Goal: Task Accomplishment & Management: Use online tool/utility

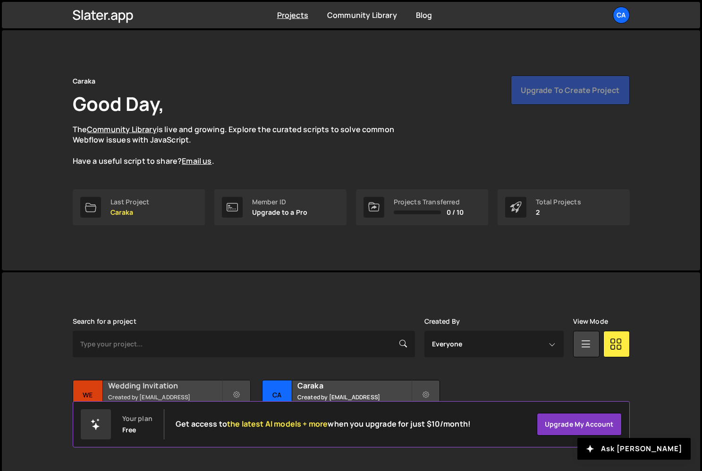
click at [156, 391] on h2 "Wedding Invitation" at bounding box center [165, 385] width 114 height 10
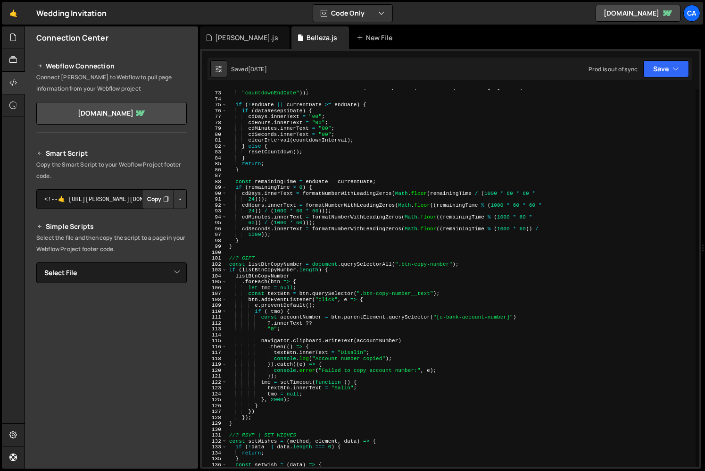
scroll to position [423, 0]
type textarea "}"
click at [249, 249] on div "let endDate = dataResepsiDate ? new Date ( dataResepsiDate ) : new Date ( local…" at bounding box center [461, 279] width 468 height 390
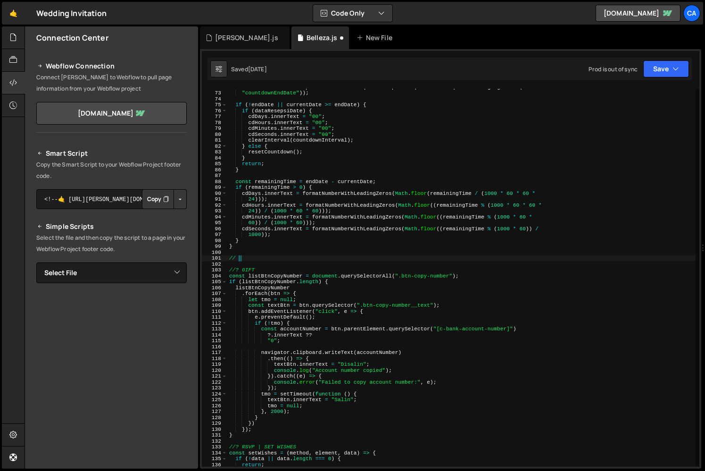
scroll to position [0, 0]
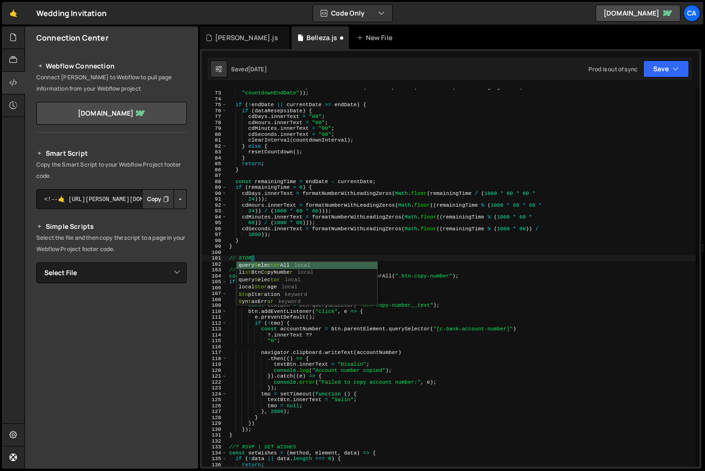
type textarea "// STORY"
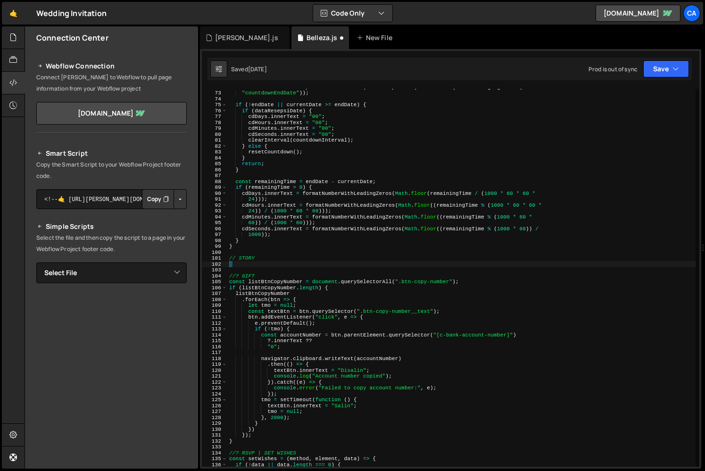
paste textarea "});"
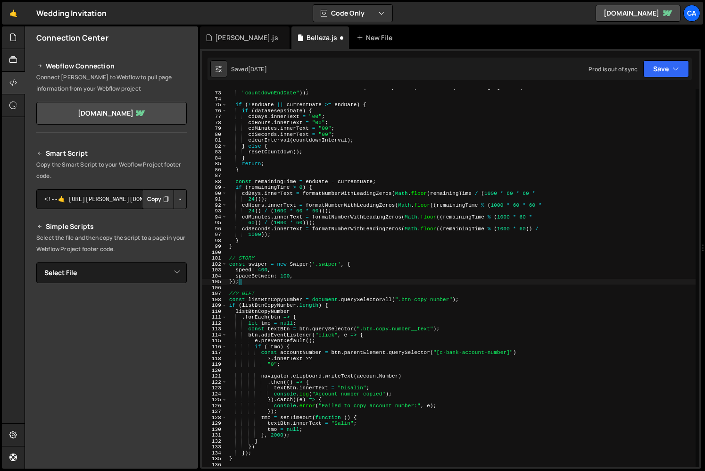
click at [317, 265] on div "let endDate = dataResepsiDate ? new Date ( dataResepsiDate ) : new Date ( local…" at bounding box center [461, 279] width 468 height 390
click at [290, 272] on div "let endDate = dataResepsiDate ? new Date ( dataResepsiDate ) : new Date ( local…" at bounding box center [461, 279] width 468 height 390
click at [285, 277] on div "let endDate = dataResepsiDate ? new Date ( dataResepsiDate ) : new Date ( local…" at bounding box center [461, 279] width 468 height 390
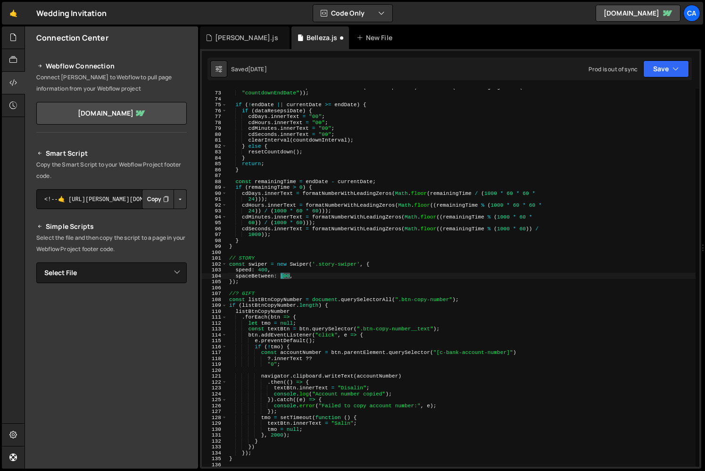
click at [285, 277] on div "let endDate = dataResepsiDate ? new Date ( dataResepsiDate ) : new Date ( local…" at bounding box center [461, 279] width 468 height 390
type textarea "spaceBetween: 32,"
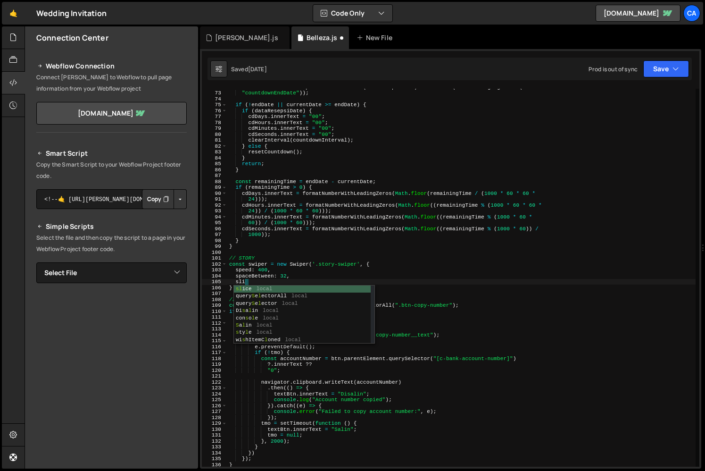
scroll to position [0, 1]
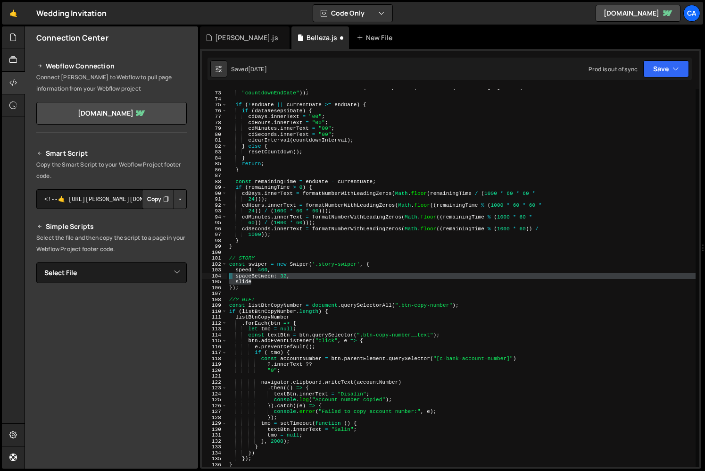
drag, startPoint x: 259, startPoint y: 282, endPoint x: 224, endPoint y: 276, distance: 35.4
click at [224, 276] on div "slide 72 73 74 75 76 77 78 79 80 81 82 83 84 85 86 87 88 89 90 91 92 93 94 95 9…" at bounding box center [451, 278] width 498 height 378
click at [233, 281] on div "let endDate = dataResepsiDate ? new Date ( dataResepsiDate ) : new Date ( local…" at bounding box center [461, 278] width 468 height 378
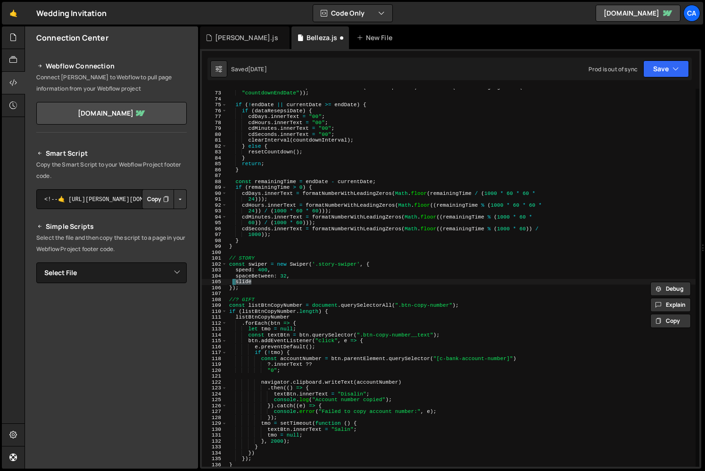
paste textarea "sPerView: 1,"
click at [323, 288] on div "let endDate = dataResepsiDate ? new Date ( dataResepsiDate ) : new Date ( local…" at bounding box center [461, 279] width 468 height 390
type textarea "});"
click at [286, 285] on div "let endDate = dataResepsiDate ? new Date ( dataResepsiDate ) : new Date ( local…" at bounding box center [461, 279] width 468 height 390
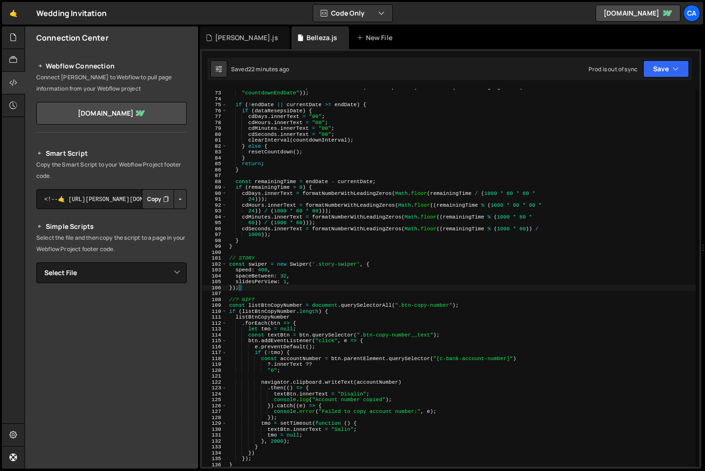
click at [315, 292] on div "let endDate = dataResepsiDate ? new Date ( dataResepsiDate ) : new Date ( local…" at bounding box center [461, 279] width 468 height 390
click at [305, 285] on div "let endDate = dataResepsiDate ? new Date ( dataResepsiDate ) : new Date ( local…" at bounding box center [461, 279] width 468 height 390
click at [302, 265] on div "let endDate = dataResepsiDate ? new Date ( dataResepsiDate ) : new Date ( local…" at bounding box center [461, 279] width 468 height 390
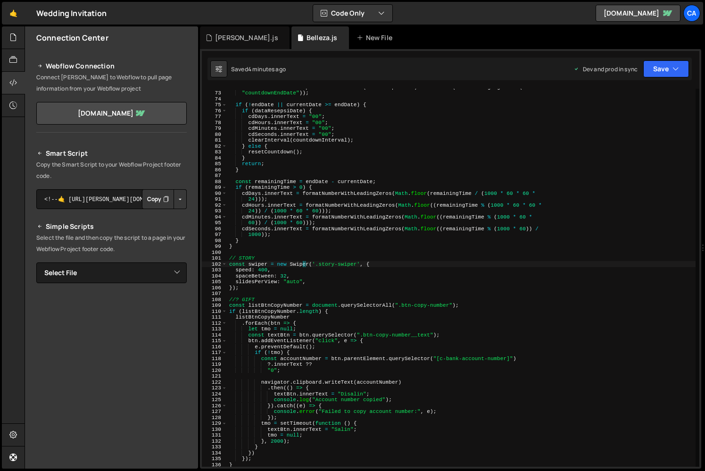
click at [648, 284] on div "let endDate = dataResepsiDate ? new Date ( dataResepsiDate ) : new Date ( local…" at bounding box center [461, 279] width 468 height 390
click at [422, 318] on div "let endDate = dataResepsiDate ? new Date ( dataResepsiDate ) : new Date ( local…" at bounding box center [461, 279] width 468 height 390
click at [429, 309] on div "let endDate = dataResepsiDate ? new Date ( dataResepsiDate ) : new Date ( local…" at bounding box center [461, 279] width 468 height 390
type textarea "if (listBtnCopyNumber.length) {"
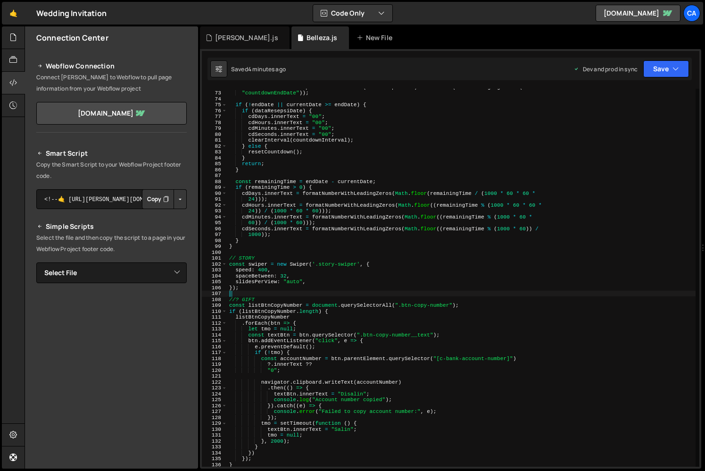
click at [276, 291] on div "let endDate = dataResepsiDate ? new Date ( dataResepsiDate ) : new Date ( local…" at bounding box center [461, 279] width 468 height 390
click at [302, 280] on div "let endDate = dataResepsiDate ? new Date ( dataResepsiDate ) : new Date ( local…" at bounding box center [461, 279] width 468 height 390
click at [310, 283] on div "let endDate = dataResepsiDate ? new Date ( dataResepsiDate ) : new Date ( local…" at bounding box center [461, 279] width 468 height 390
click at [265, 278] on div "let endDate = dataResepsiDate ? new Date ( dataResepsiDate ) : new Date ( local…" at bounding box center [461, 279] width 468 height 390
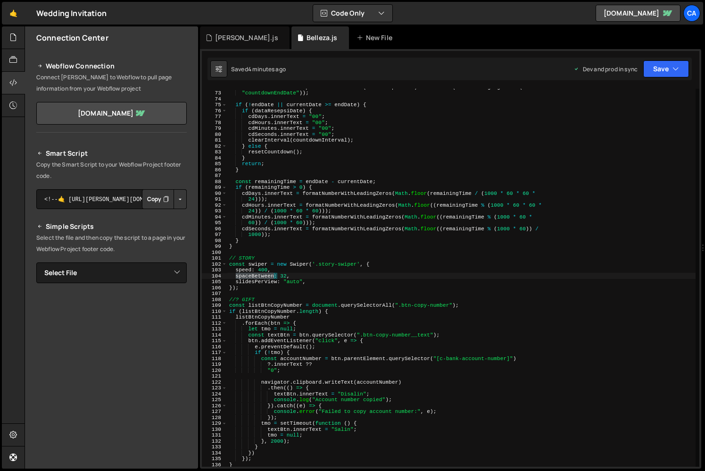
click at [265, 278] on div "let endDate = dataResepsiDate ? new Date ( dataResepsiDate ) : new Date ( local…" at bounding box center [461, 279] width 468 height 390
click at [257, 284] on div "let endDate = dataResepsiDate ? new Date ( dataResepsiDate ) : new Date ( local…" at bounding box center [461, 279] width 468 height 390
click at [304, 240] on div "let endDate = dataResepsiDate ? new Date ( dataResepsiDate ) : new Date ( local…" at bounding box center [461, 279] width 468 height 390
click at [315, 286] on div "let endDate = dataResepsiDate ? new Date ( dataResepsiDate ) : new Date ( local…" at bounding box center [461, 279] width 468 height 390
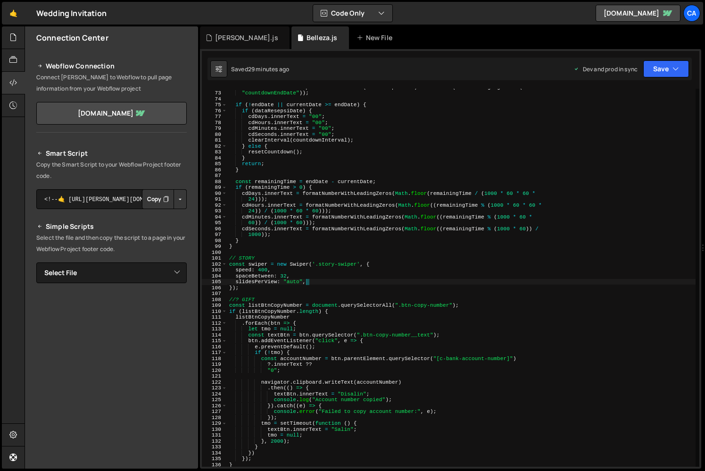
click at [312, 280] on div "let endDate = dataResepsiDate ? new Date ( dataResepsiDate ) : new Date ( local…" at bounding box center [461, 279] width 468 height 390
type textarea "slidesPerView: "auto","
click at [248, 283] on div "let endDate = dataResepsiDate ? new Date ( dataResepsiDate ) : new Date ( local…" at bounding box center [461, 279] width 468 height 390
click at [246, 291] on div "let endDate = dataResepsiDate ? new Date ( dataResepsiDate ) : new Date ( local…" at bounding box center [461, 279] width 468 height 390
click at [250, 291] on div "let endDate = dataResepsiDate ? new Date ( dataResepsiDate ) : new Date ( local…" at bounding box center [461, 279] width 468 height 390
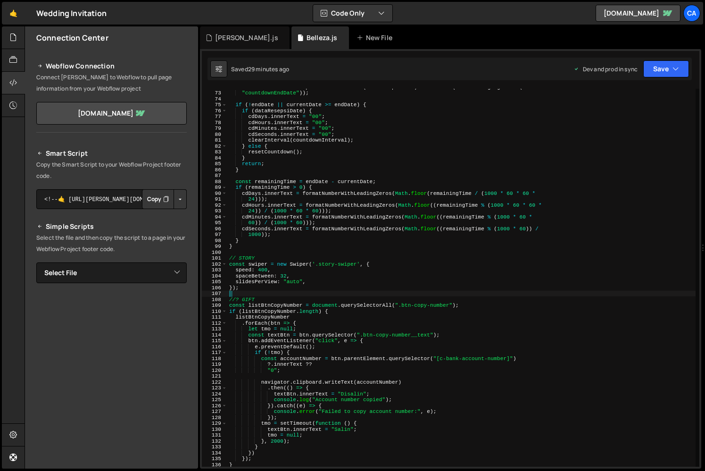
click at [250, 291] on div "let endDate = dataResepsiDate ? new Date ( dataResepsiDate ) : new Date ( local…" at bounding box center [461, 279] width 468 height 390
click at [311, 284] on div "let endDate = dataResepsiDate ? new Date ( dataResepsiDate ) : new Date ( local…" at bounding box center [461, 279] width 468 height 390
type textarea "slidesPerView: "auto","
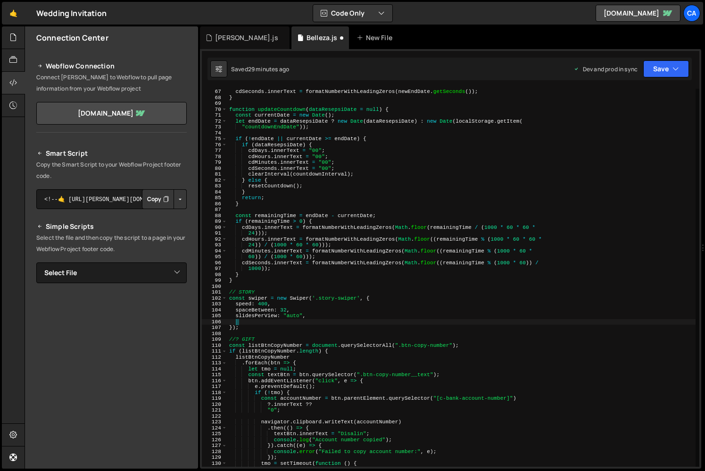
paste textarea "beforeInit"
click at [306, 322] on div "cdSeconds . innerText = formatNumberWithLeadingZeros ( newEndDate . getSeconds …" at bounding box center [461, 284] width 468 height 390
type textarea "beforeInit:(swiper){"
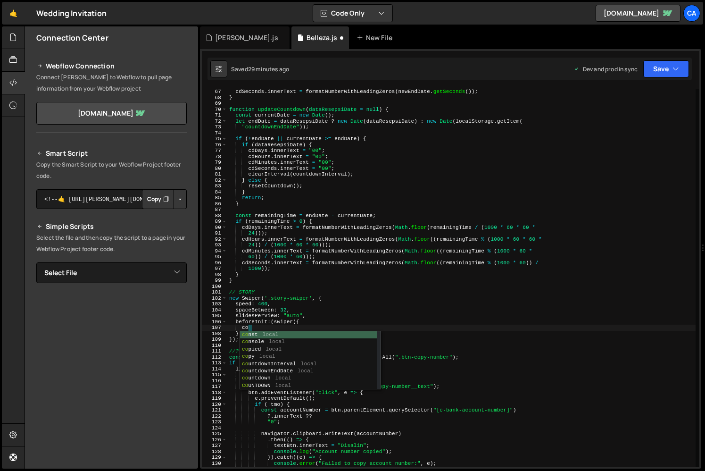
type textarea "coso"
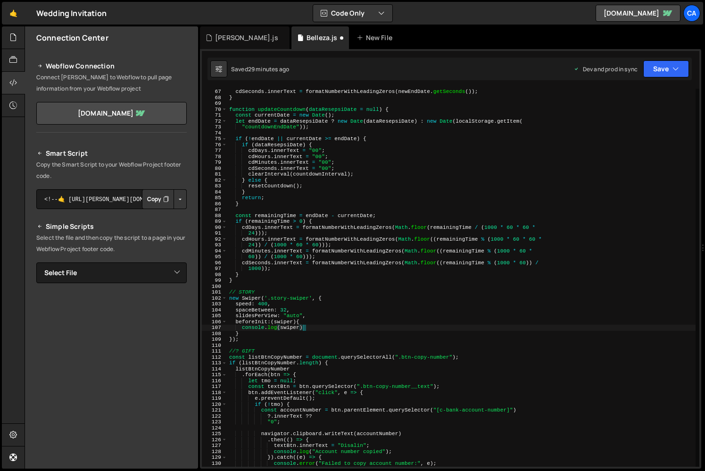
scroll to position [0, 6]
click at [378, 315] on div "cdSeconds . innerText = formatNumberWithLeadingZeros ( newEndDate . getSeconds …" at bounding box center [461, 284] width 468 height 390
click at [303, 325] on div "cdSeconds . innerText = formatNumberWithLeadingZeros ( newEndDate . getSeconds …" at bounding box center [461, 284] width 468 height 390
click at [380, 354] on div "cdSeconds . innerText = formatNumberWithLeadingZeros ( newEndDate . getSeconds …" at bounding box center [461, 284] width 468 height 390
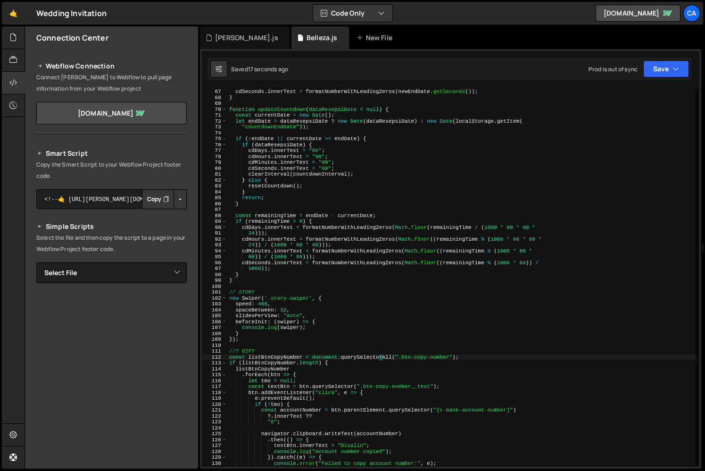
click at [310, 255] on div "cdSeconds . innerText = formatNumberWithLeadingZeros ( newEndDate . getSeconds …" at bounding box center [461, 284] width 468 height 390
paste textarea "initAnimationLoad"
type textarea "60)) / (1000 * 60))initAnimationLoad);"
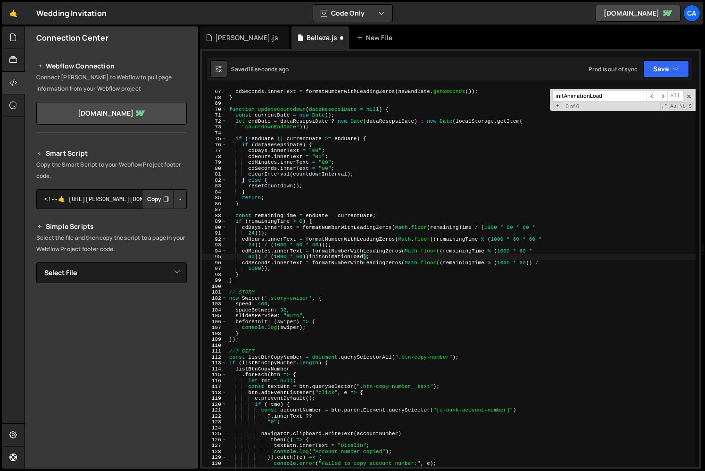
scroll to position [0, 0]
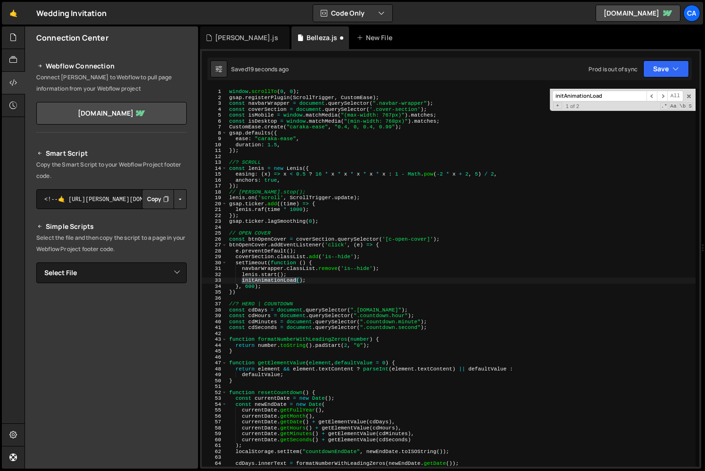
type input "initAnimationLoad"
click at [336, 271] on div "window . scrollTo ( 0 , 0 ) ; gsap . registerPlugin ( ScrollTrigger , CustomEas…" at bounding box center [461, 284] width 468 height 390
click at [316, 283] on div "window . scrollTo ( 0 , 0 ) ; gsap . registerPlugin ( ScrollTrigger , CustomEas…" at bounding box center [461, 284] width 468 height 390
click at [665, 97] on span "​" at bounding box center [662, 96] width 10 height 11
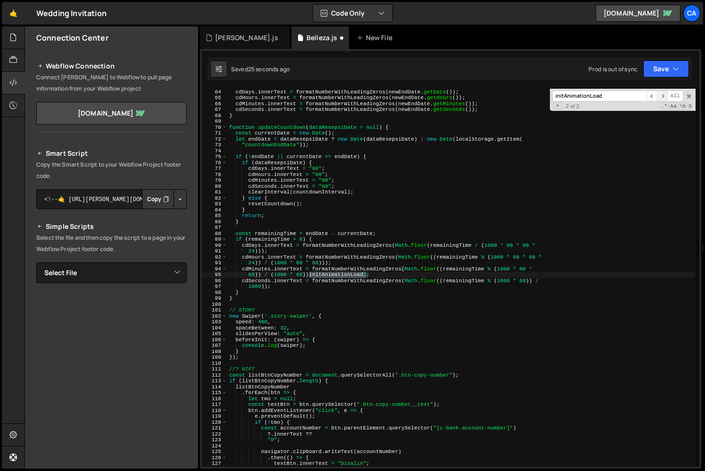
scroll to position [371, 0]
click at [349, 272] on div "cdDays . innerText = formatNumberWithLeadingZeros ( newEndDate . getDate ( )) ;…" at bounding box center [461, 278] width 468 height 390
click at [316, 307] on div "cdDays . innerText = formatNumberWithLeadingZeros ( newEndDate . getDate ( )) ;…" at bounding box center [461, 278] width 468 height 390
click at [326, 278] on div "cdDays . innerText = formatNumberWithLeadingZeros ( newEndDate . getDate ( )) ;…" at bounding box center [461, 278] width 468 height 390
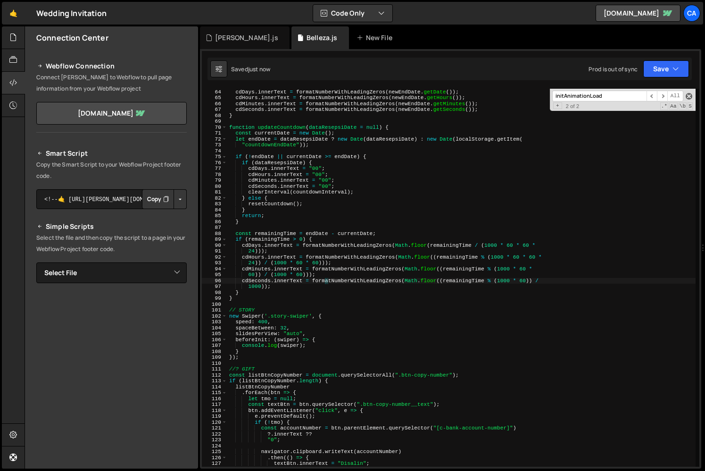
click at [689, 97] on span at bounding box center [689, 96] width 7 height 7
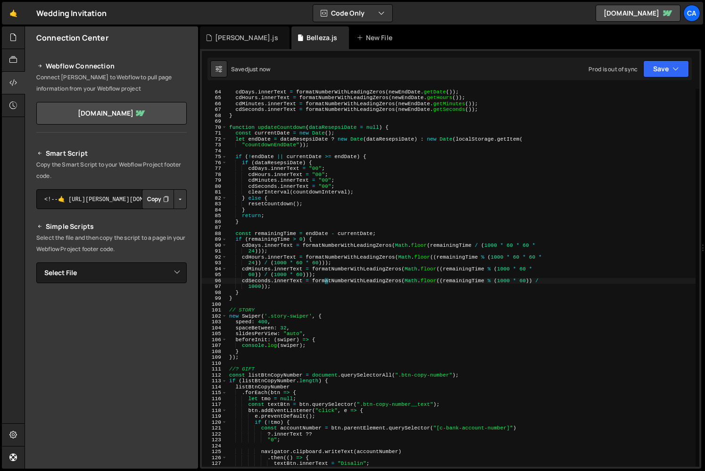
click at [465, 278] on div "cdDays . innerText = formatNumberWithLeadingZeros ( newEndDate . getDate ( )) ;…" at bounding box center [461, 278] width 468 height 390
click at [314, 334] on div "cdDays . innerText = formatNumberWithLeadingZeros ( newEndDate . getDate ( )) ;…" at bounding box center [461, 278] width 468 height 390
type textarea "slidesPerView: "auto","
paste textarea "}"
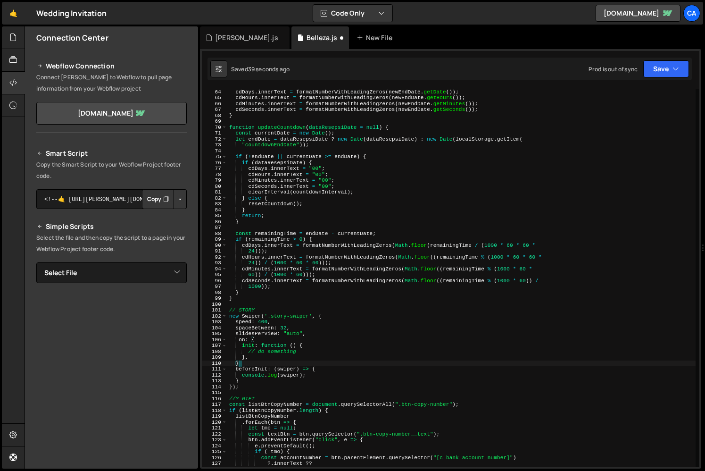
click at [244, 351] on div "cdDays . innerText = formatNumberWithLeadingZeros ( newEndDate . getDate ( )) ;…" at bounding box center [461, 278] width 468 height 390
click at [251, 369] on div "cdDays . innerText = formatNumberWithLeadingZeros ( newEndDate . getDate ( )) ;…" at bounding box center [461, 278] width 468 height 390
click at [247, 343] on div "cdDays . innerText = formatNumberWithLeadingZeros ( newEndDate . getDate ( )) ;…" at bounding box center [461, 278] width 468 height 390
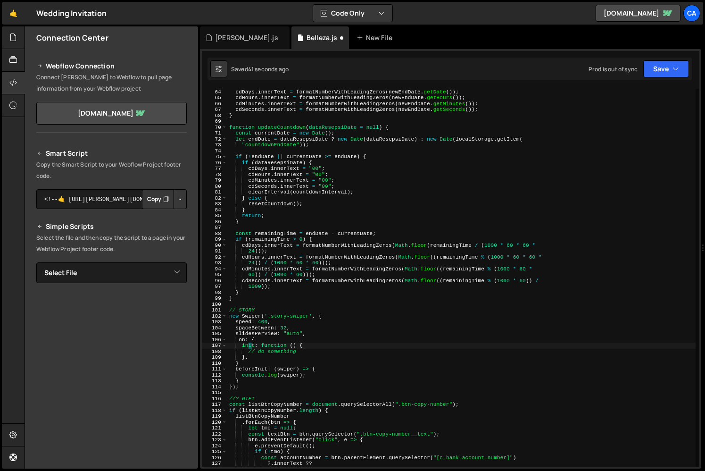
paste textarea "beforeI"
click at [309, 345] on div "cdDays . innerText = formatNumberWithLeadingZeros ( newEndDate . getDate ( )) ;…" at bounding box center [461, 278] width 468 height 390
click at [319, 375] on div "cdDays . innerText = formatNumberWithLeadingZeros ( newEndDate . getDate ( )) ;…" at bounding box center [461, 278] width 468 height 390
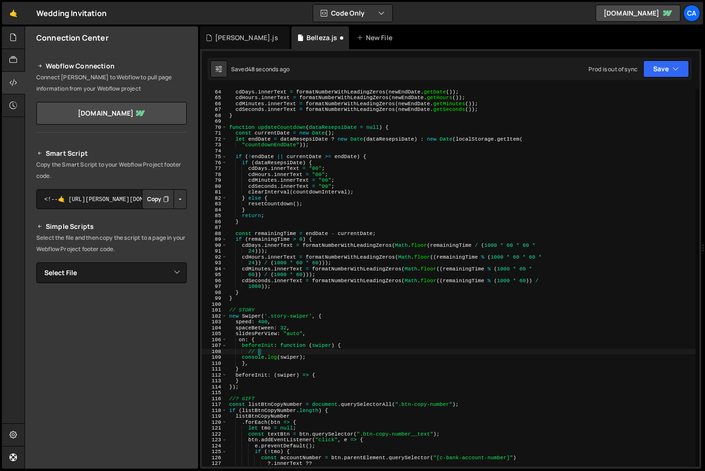
type textarea "//"
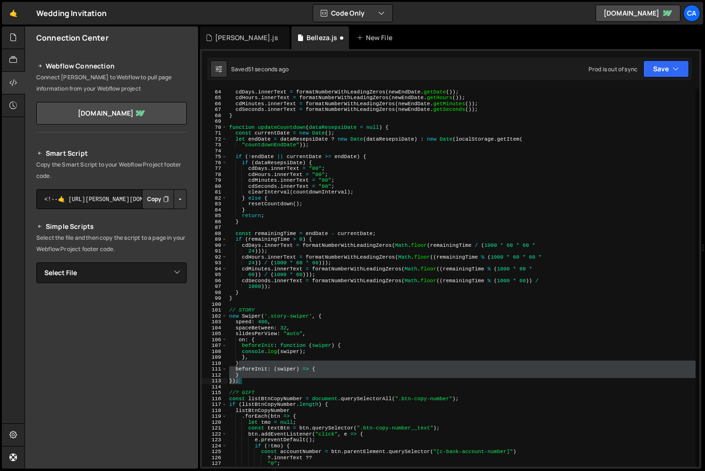
drag, startPoint x: 259, startPoint y: 360, endPoint x: 272, endPoint y: 378, distance: 22.2
click at [272, 378] on div "cdDays . innerText = formatNumberWithLeadingZeros ( newEndDate . getDate ( )) ;…" at bounding box center [461, 278] width 468 height 390
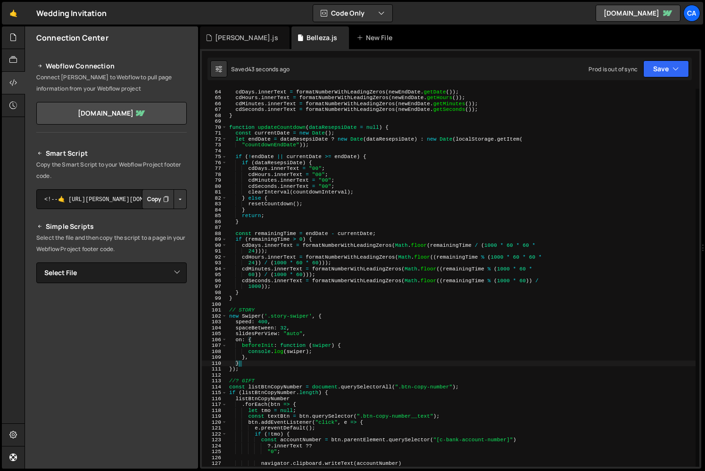
click at [325, 354] on div "cdDays . innerText = formatNumberWithLeadingZeros ( newEndDate . getDate ( )) ;…" at bounding box center [461, 278] width 468 height 390
type textarea "console.log(swiper);"
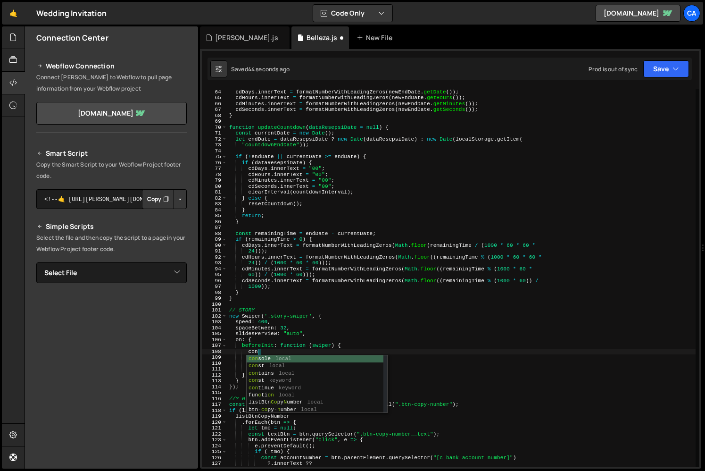
type textarea "contd"
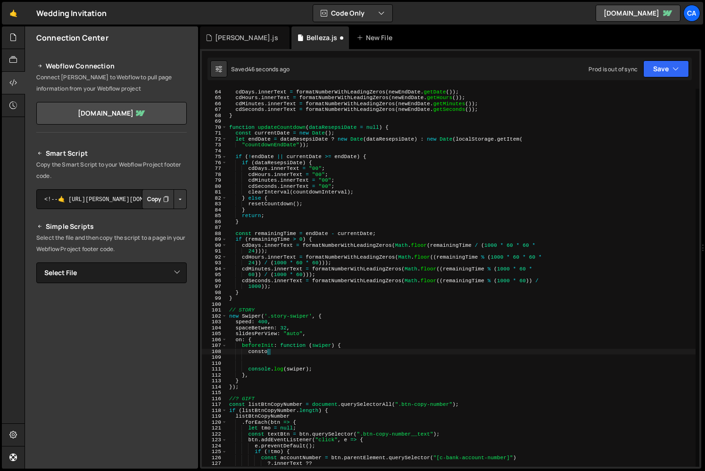
scroll to position [0, 3]
click at [272, 308] on div "cdDays . innerText = formatNumberWithLeadingZeros ( newEndDate . getDate ( )) ;…" at bounding box center [461, 278] width 468 height 390
type textarea "// STORY"
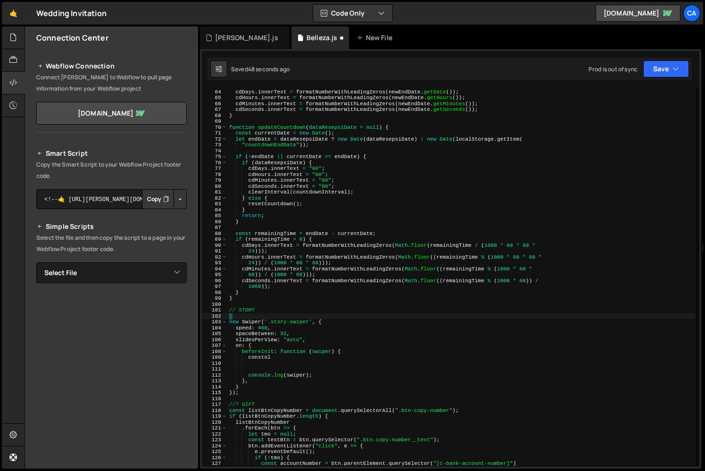
scroll to position [0, 0]
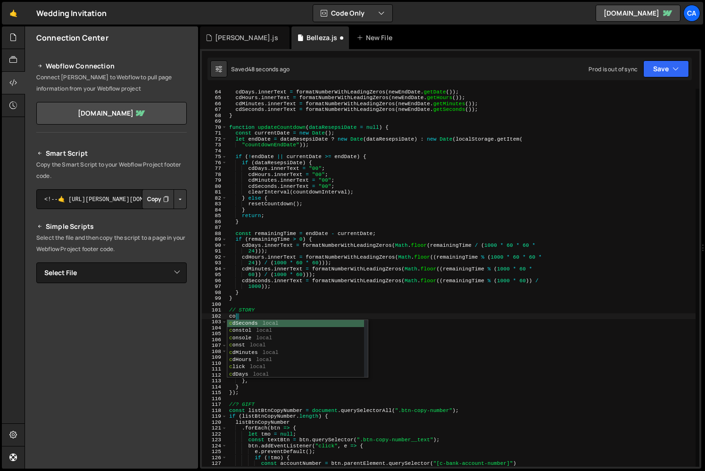
type textarea "condt"
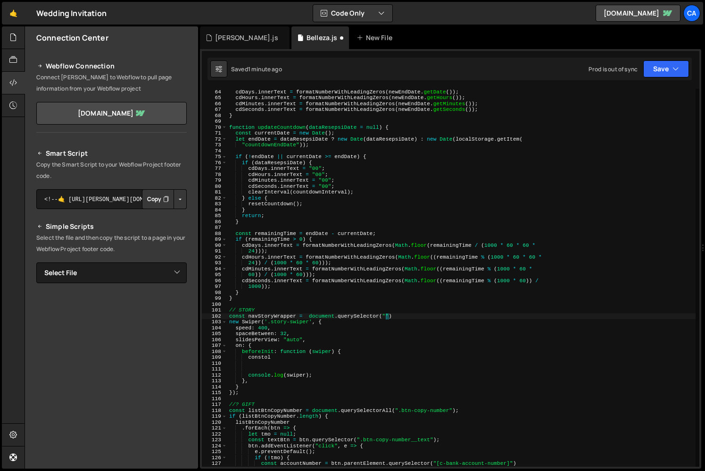
paste textarea "nav-stories-wrapper")"
type textarea "const navStoryWrapper = document.querySelector(".nav-stories-wrapper");"
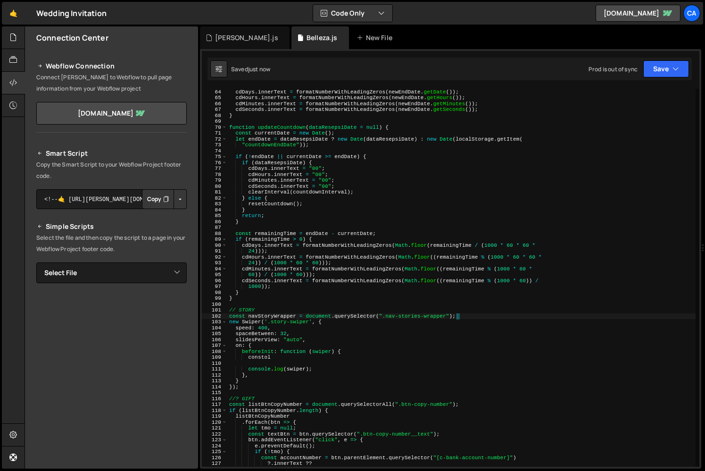
click at [280, 360] on div "cdDays . innerText = formatNumberWithLeadingZeros ( newEndDate . getDate ( )) ;…" at bounding box center [461, 278] width 468 height 390
click at [289, 357] on div "cdDays . innerText = formatNumberWithLeadingZeros ( newEndDate . getDate ( )) ;…" at bounding box center [461, 278] width 468 height 390
type textarea "constol"
type textarea "sl"
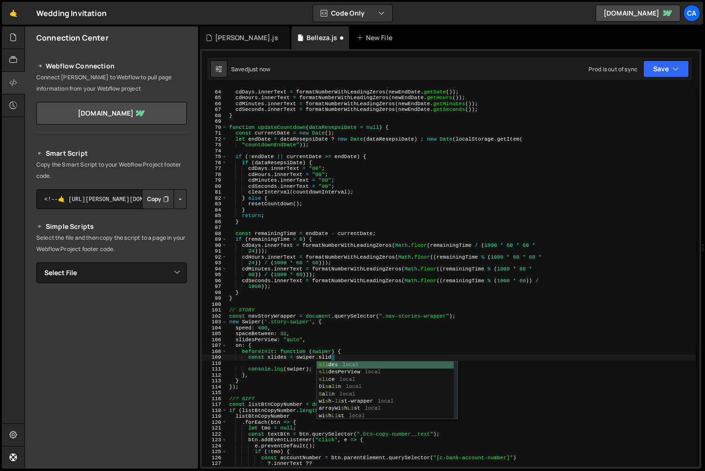
scroll to position [0, 8]
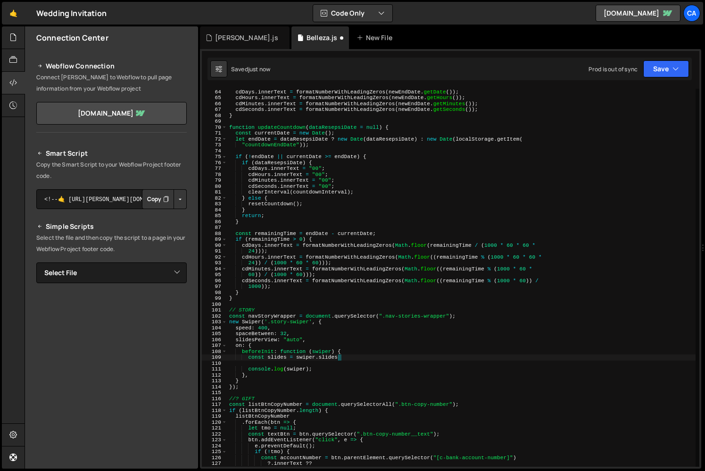
type textarea "const slides = swiper.slides;"
type textarea "const slides = swiper.slides || [];"
type textarea "f"
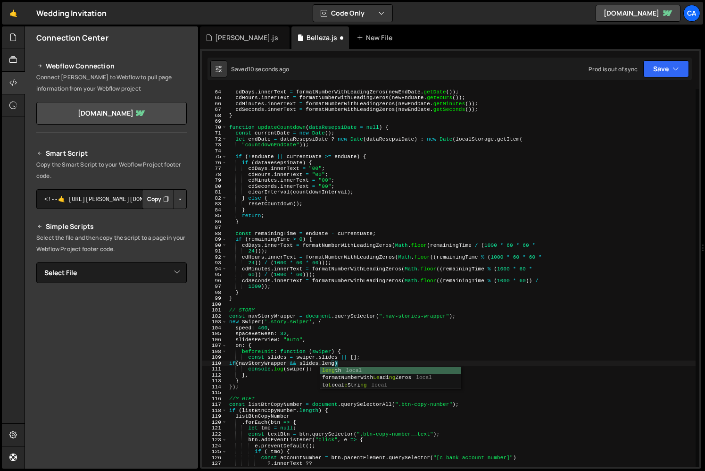
scroll to position [0, 9]
type textarea "if(navStoryWrapper && slides.length){"
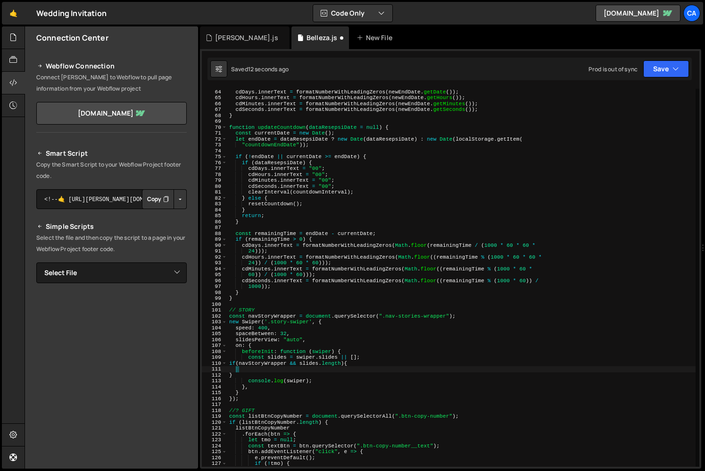
scroll to position [0, 0]
type textarea "console.log(swiper);"
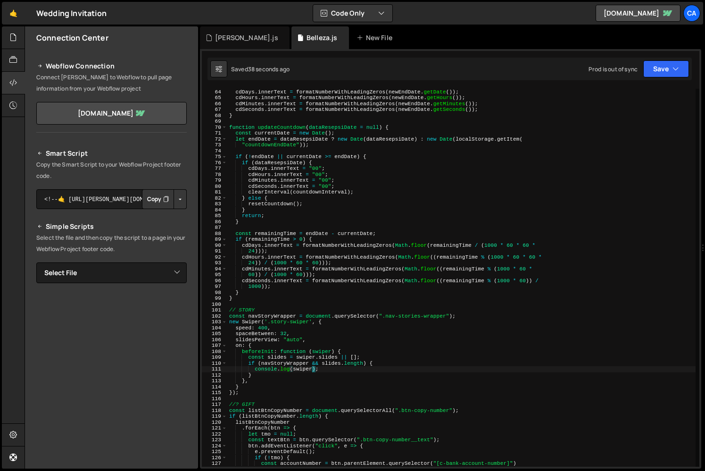
click at [322, 370] on div "cdDays . innerText = formatNumberWithLeadingZeros ( newEndDate . getDate ( )) ;…" at bounding box center [461, 278] width 468 height 390
type textarea "console"
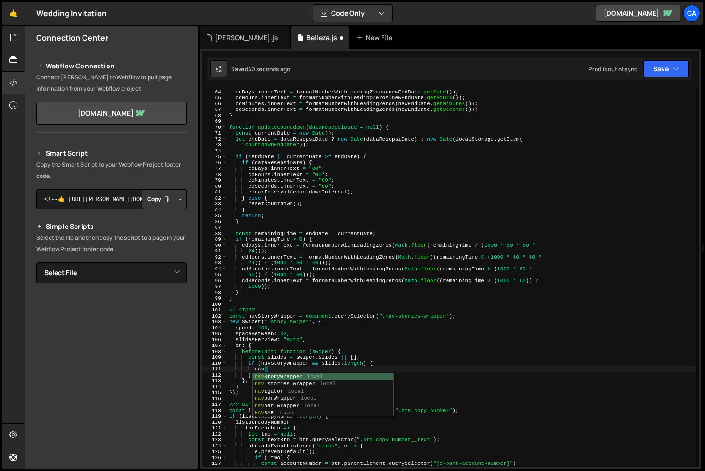
scroll to position [0, 2]
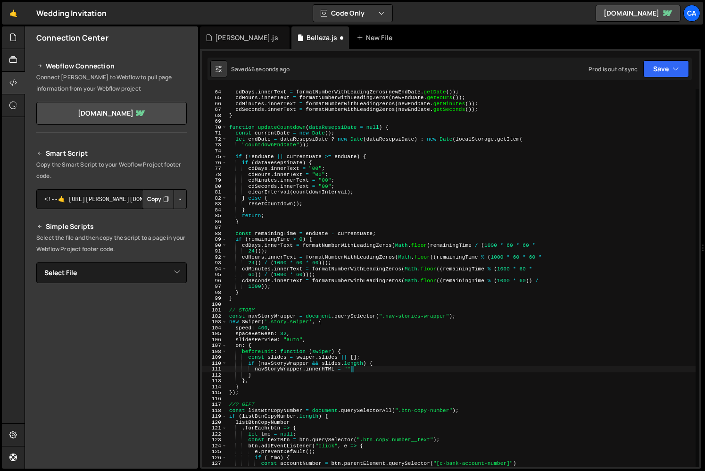
type textarea "navStoryWrapper.innerHTML = "";"
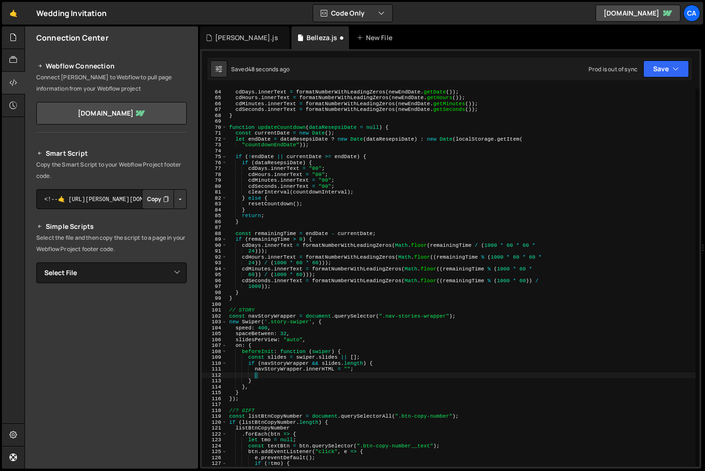
scroll to position [0, 2]
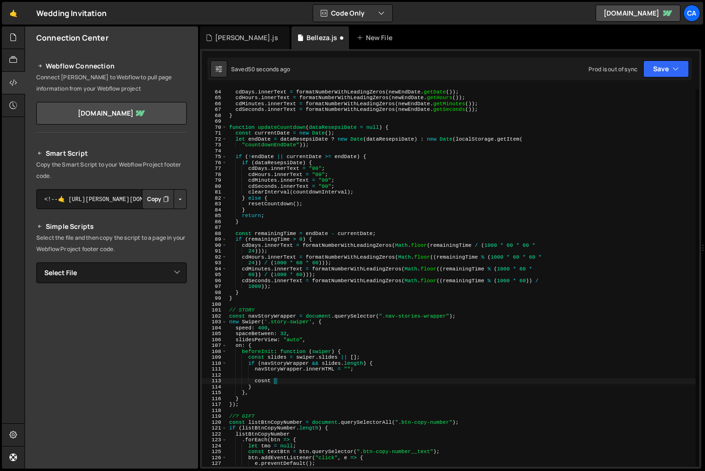
type textarea "cosnt"
type textarea "a"
type textarea "navStoryWrapper.innerHTML = "";"
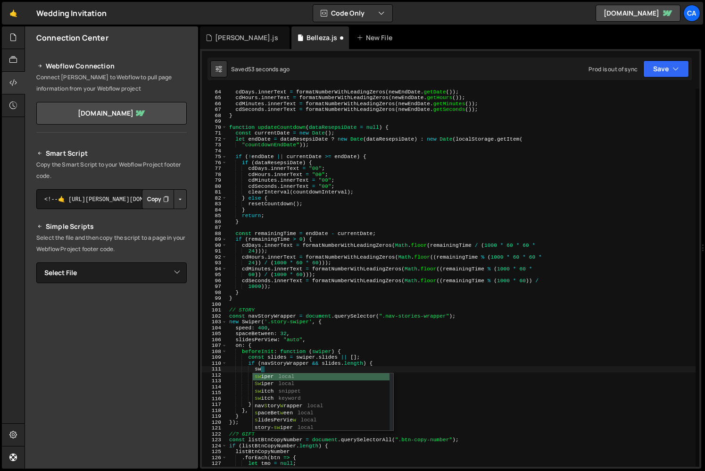
type textarea "s"
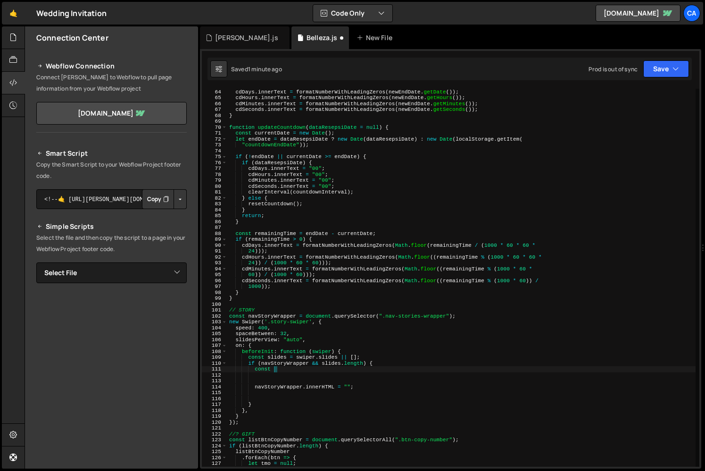
type textarea "const"
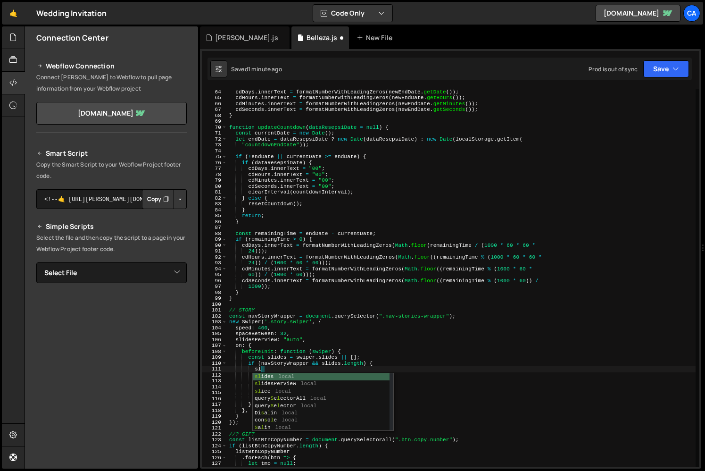
type textarea "s"
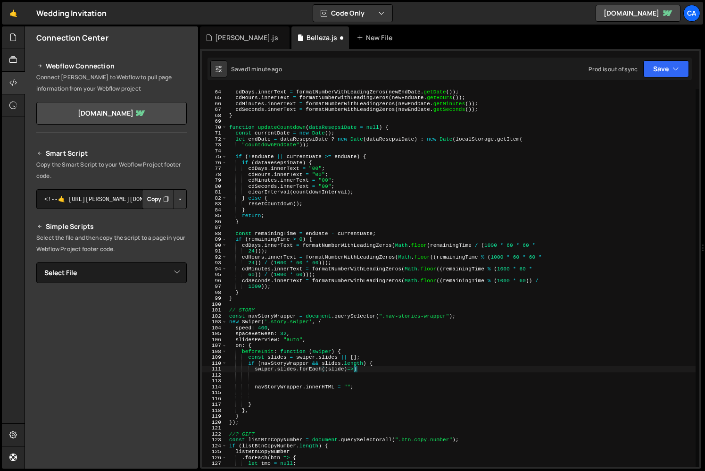
type textarea "swiper.slides.forEach((slide)=>{)"
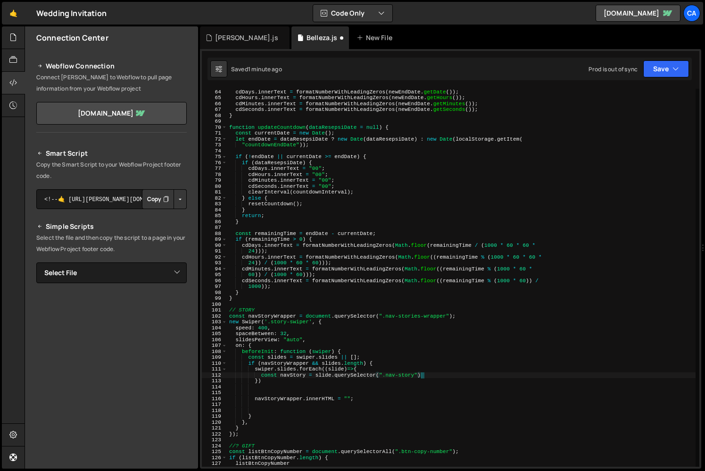
type textarea "const navStory = slide.querySelector(".nav-story");"
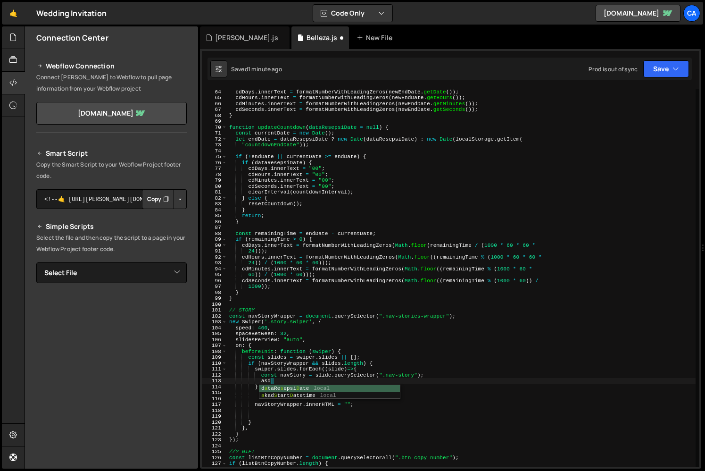
type textarea "a"
type textarea "})"
type textarea "const navStory = slide.querySelector(".nav-story");"
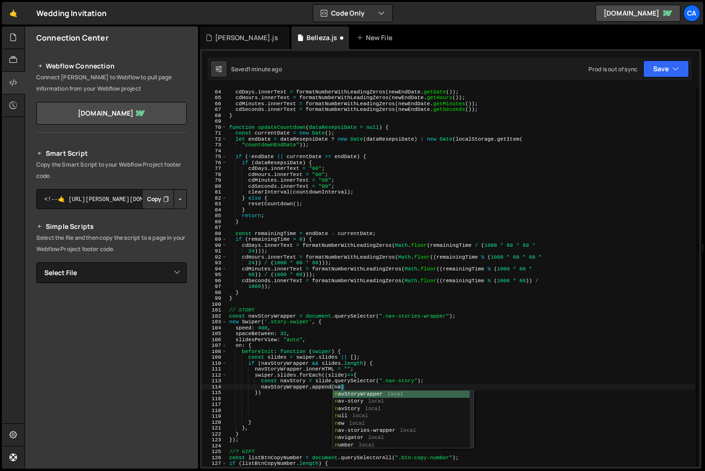
scroll to position [0, 9]
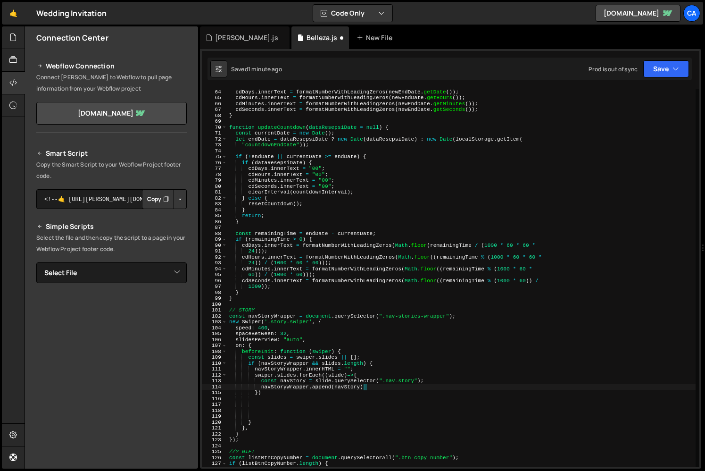
type textarea "navStoryWrapper.append(navStory);"
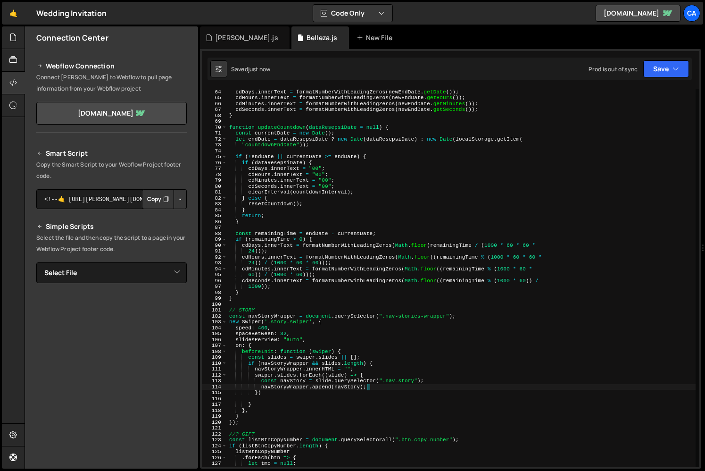
click at [308, 397] on div "cdDays . innerText = formatNumberWithLeadingZeros ( newEndDate . getDate ( )) ;…" at bounding box center [461, 278] width 468 height 390
click at [355, 386] on div "cdDays . innerText = formatNumberWithLeadingZeros ( newEndDate . getDate ( )) ;…" at bounding box center [461, 278] width 468 height 390
type textarea "navStoryWrapper.append(navStory);"
click at [355, 386] on div "cdDays . innerText = formatNumberWithLeadingZeros ( newEndDate . getDate ( )) ;…" at bounding box center [461, 278] width 468 height 390
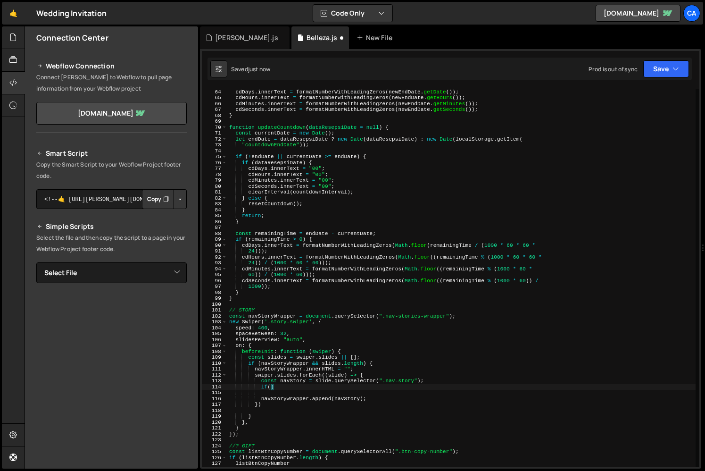
paste textarea "navStory)"
type textarea "if(navStory){"
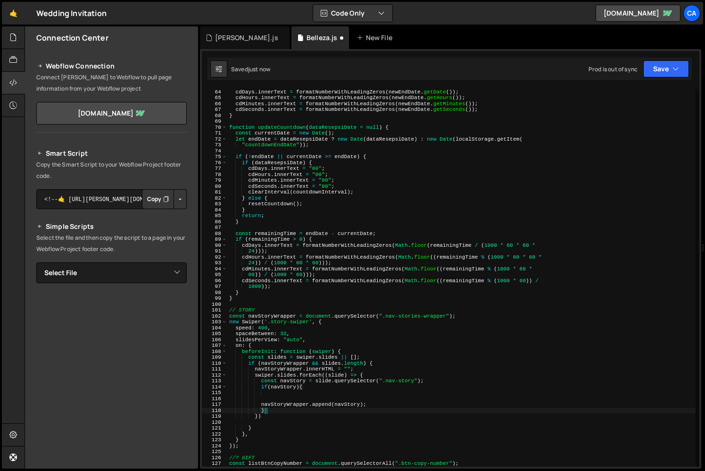
type textarea "navStoryWrapper.append(navStory);"
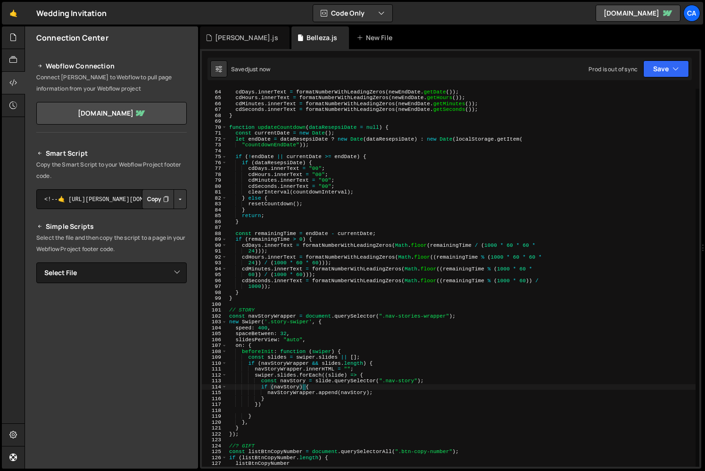
click at [285, 385] on div "cdDays . innerText = formatNumberWithLeadingZeros ( newEndDate . getDate ( )) ;…" at bounding box center [461, 278] width 468 height 390
click at [292, 393] on div "cdDays . innerText = formatNumberWithLeadingZeros ( newEndDate . getDate ( )) ;…" at bounding box center [461, 278] width 468 height 390
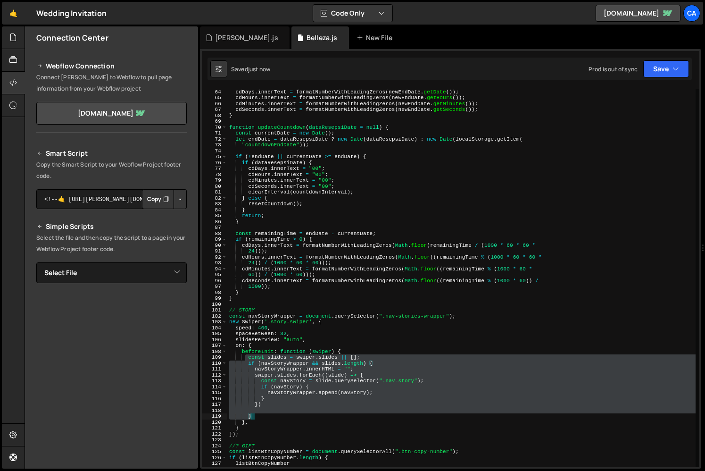
drag, startPoint x: 245, startPoint y: 359, endPoint x: 286, endPoint y: 414, distance: 68.3
click at [286, 414] on div "cdDays . innerText = formatNumberWithLeadingZeros ( newEndDate . getDate ( )) ;…" at bounding box center [461, 278] width 468 height 390
type textarea "}"
paste textarea
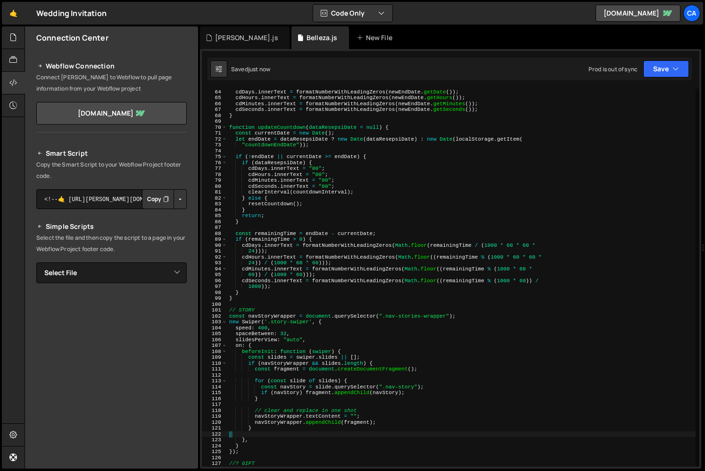
click at [303, 402] on div "cdDays . innerText = formatNumberWithLeadingZeros ( newEndDate . getDate ( )) ;…" at bounding box center [461, 278] width 468 height 390
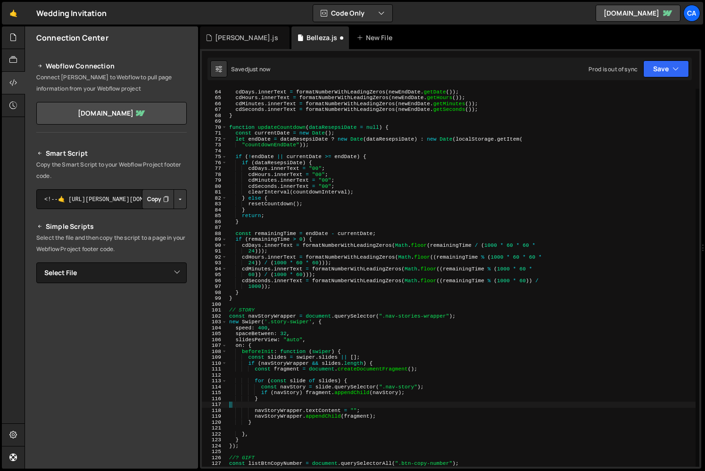
drag, startPoint x: 362, startPoint y: 410, endPoint x: 362, endPoint y: 404, distance: 5.2
click at [362, 404] on div "cdDays . innerText = formatNumberWithLeadingZeros ( newEndDate . getDate ( )) ;…" at bounding box center [461, 278] width 468 height 390
click at [368, 413] on div "cdDays . innerText = formatNumberWithLeadingZeros ( newEndDate . getDate ( )) ;…" at bounding box center [461, 278] width 468 height 390
click at [334, 408] on div "cdDays . innerText = formatNumberWithLeadingZeros ( newEndDate . getDate ( )) ;…" at bounding box center [461, 278] width 468 height 390
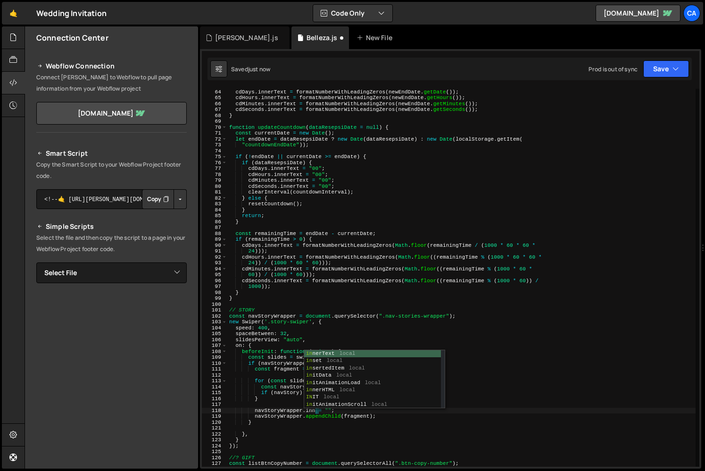
scroll to position [0, 8]
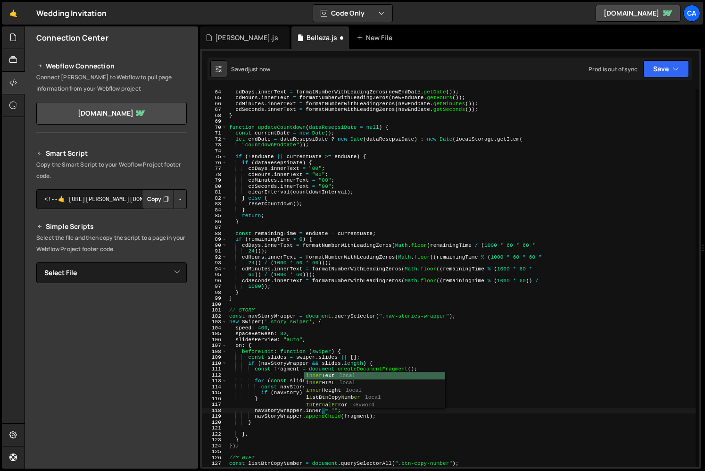
type textarea "navStoryWrapper.innerHTML = "";"
click at [313, 426] on div "cdDays . innerText = formatNumberWithLeadingZeros ( newEndDate . getDate ( )) ;…" at bounding box center [461, 278] width 468 height 390
click at [302, 393] on div "cdDays . innerText = formatNumberWithLeadingZeros ( newEndDate . getDate ( )) ;…" at bounding box center [461, 278] width 468 height 390
click at [302, 397] on div "cdDays . innerText = formatNumberWithLeadingZeros ( newEndDate . getDate ( )) ;…" at bounding box center [461, 278] width 468 height 390
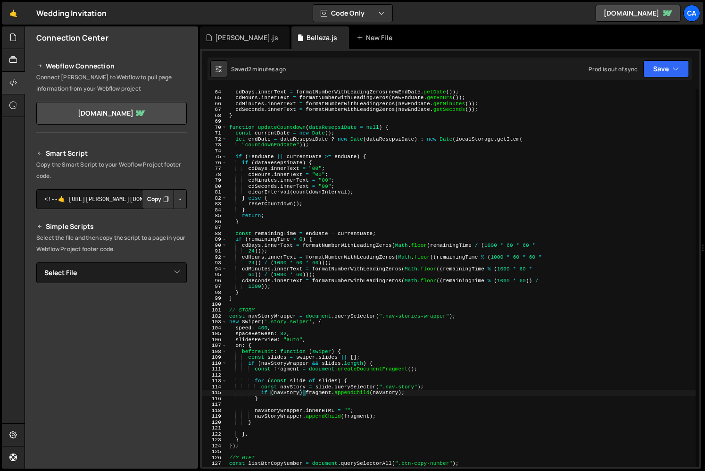
type textarea "}"
click at [308, 397] on div "cdDays . innerText = formatNumberWithLeadingZeros ( newEndDate . getDate ( )) ;…" at bounding box center [461, 278] width 468 height 390
click at [295, 406] on div "cdDays . innerText = formatNumberWithLeadingZeros ( newEndDate . getDate ( )) ;…" at bounding box center [461, 278] width 468 height 390
click at [289, 419] on div "cdDays . innerText = formatNumberWithLeadingZeros ( newEndDate . getDate ( )) ;…" at bounding box center [461, 278] width 468 height 390
click at [289, 368] on div "cdDays . innerText = formatNumberWithLeadingZeros ( newEndDate . getDate ( )) ;…" at bounding box center [461, 278] width 468 height 390
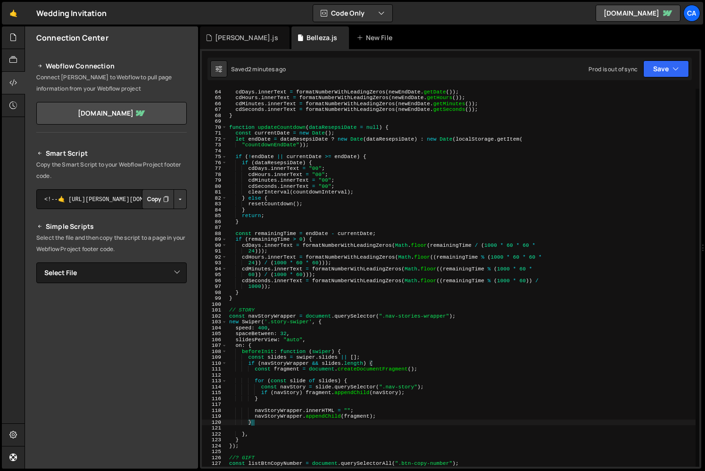
type textarea "const fragment = document.createDocumentFragment();"
click at [289, 368] on div "cdDays . innerText = formatNumberWithLeadingZeros ( newEndDate . getDate ( )) ;…" at bounding box center [461, 278] width 468 height 390
click at [266, 401] on div "cdDays . innerText = formatNumberWithLeadingZeros ( newEndDate . getDate ( )) ;…" at bounding box center [461, 278] width 468 height 390
click at [279, 397] on div "cdDays . innerText = formatNumberWithLeadingZeros ( newEndDate . getDate ( )) ;…" at bounding box center [461, 278] width 468 height 390
type textarea "}"
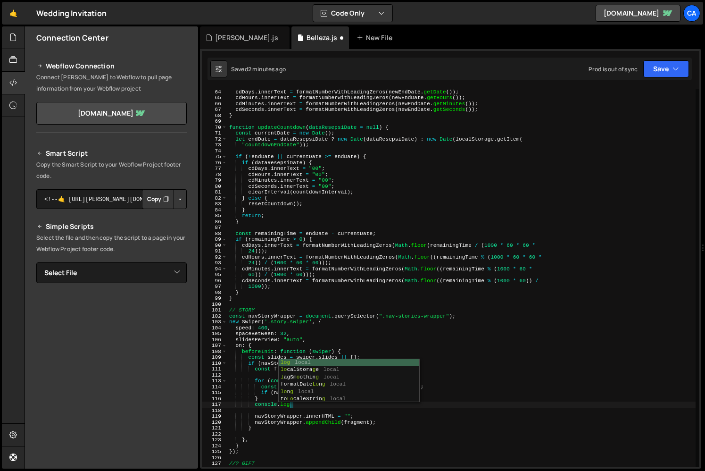
scroll to position [0, 5]
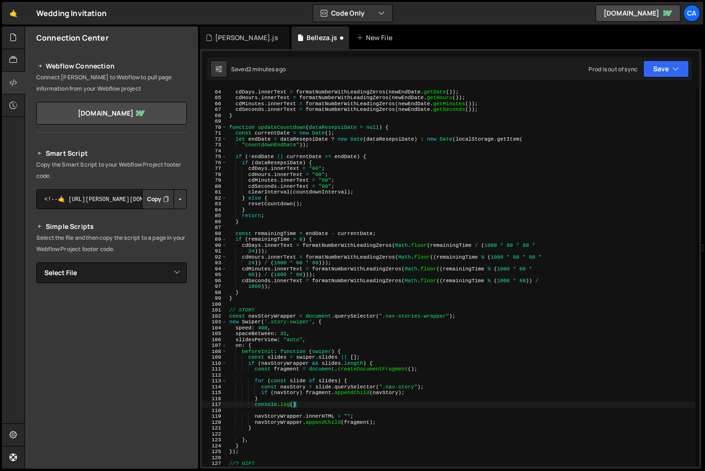
paste textarea "fragment)"
click at [375, 398] on div "cdDays . innerText = formatNumberWithLeadingZeros ( newEndDate . getDate ( )) ;…" at bounding box center [461, 278] width 468 height 390
click at [352, 423] on div "cdDays . innerText = formatNumberWithLeadingZeros ( newEndDate . getDate ( )) ;…" at bounding box center [461, 278] width 468 height 390
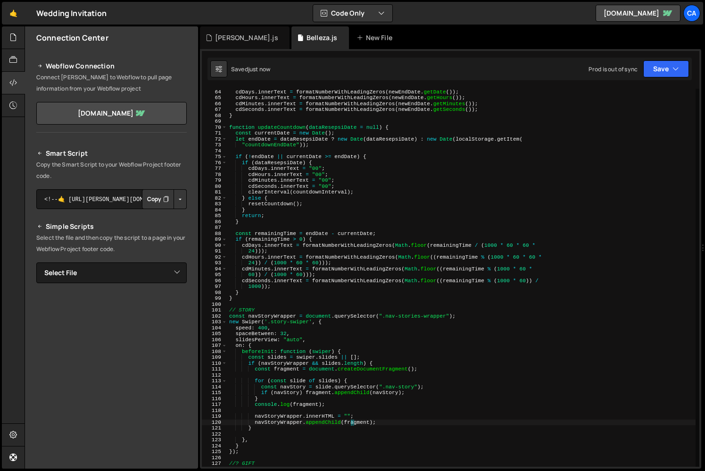
click at [344, 405] on div "cdDays . innerText = formatNumberWithLeadingZeros ( newEndDate . getDate ( )) ;…" at bounding box center [461, 278] width 468 height 390
click at [347, 397] on div "cdDays . innerText = formatNumberWithLeadingZeros ( newEndDate . getDate ( )) ;…" at bounding box center [461, 278] width 468 height 390
click at [296, 384] on div "cdDays . innerText = formatNumberWithLeadingZeros ( newEndDate . getDate ( )) ;…" at bounding box center [461, 278] width 468 height 390
click at [289, 388] on div "cdDays . innerText = formatNumberWithLeadingZeros ( newEndDate . getDate ( )) ;…" at bounding box center [461, 278] width 468 height 390
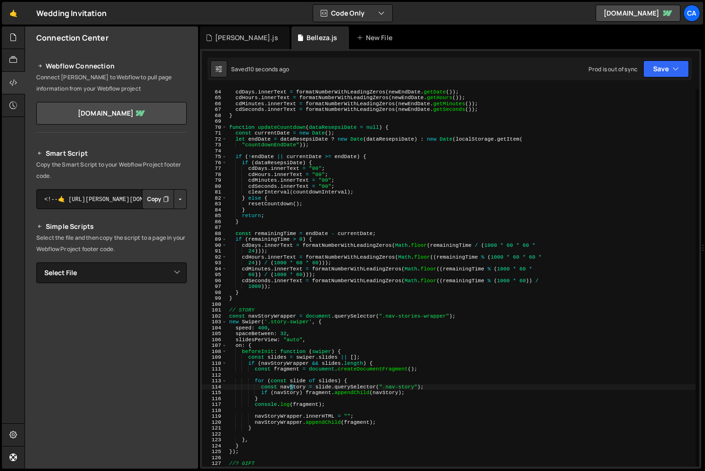
click at [289, 388] on div "cdDays . innerText = formatNumberWithLeadingZeros ( newEndDate . getDate ( )) ;…" at bounding box center [461, 278] width 468 height 390
click at [392, 392] on div "cdDays . innerText = formatNumberWithLeadingZeros ( newEndDate . getDate ( )) ;…" at bounding box center [461, 278] width 468 height 390
drag, startPoint x: 258, startPoint y: 386, endPoint x: 421, endPoint y: 392, distance: 163.8
click at [421, 392] on div "cdDays . innerText = formatNumberWithLeadingZeros ( newEndDate . getDate ( )) ;…" at bounding box center [461, 278] width 468 height 390
type textarea "const navStory = slide.querySelector(".nav-story"); if (navStory) fragment.appe…"
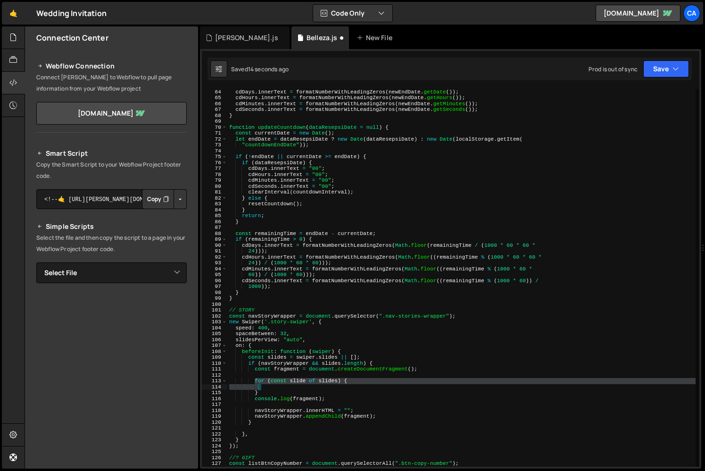
drag, startPoint x: 254, startPoint y: 378, endPoint x: 276, endPoint y: 387, distance: 23.9
click at [276, 390] on div "cdDays . innerText = formatNumberWithLeadingZeros ( newEndDate . getDate ( )) ;…" at bounding box center [461, 278] width 468 height 390
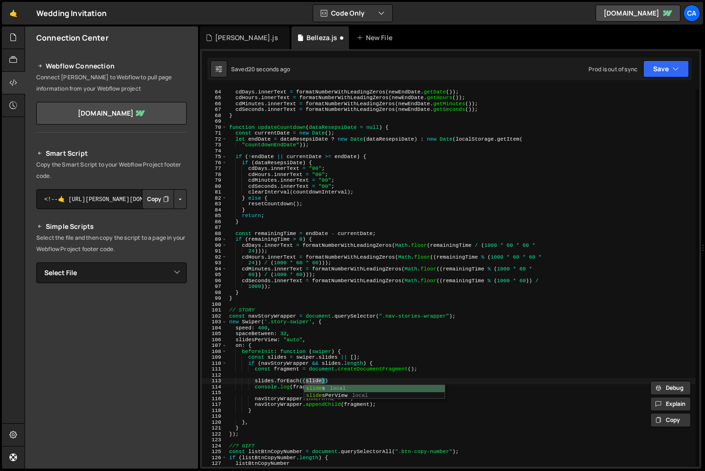
scroll to position [0, 7]
type textarea "slides.forEach((slide,i)=>{)"
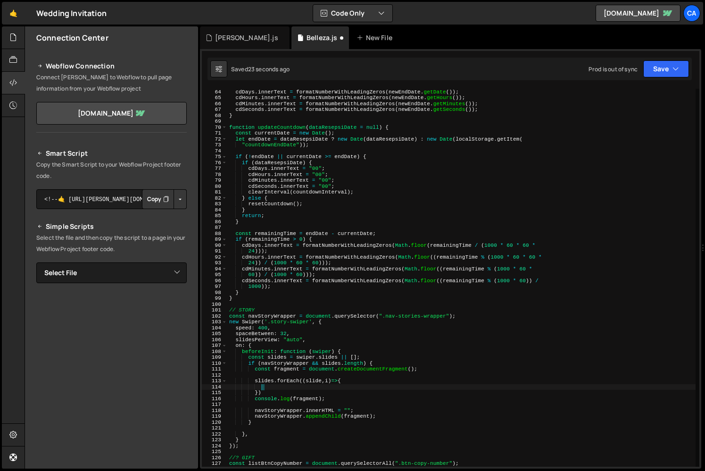
paste textarea "if (navStory) fragment.appendChild(navStory);"
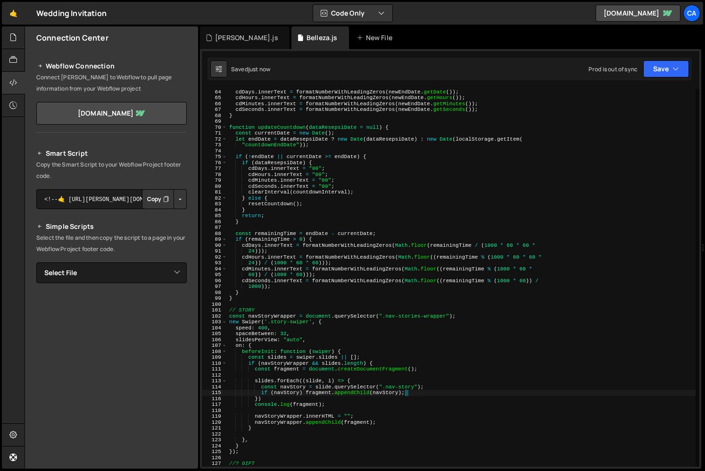
click at [436, 386] on div "cdDays . innerText = formatNumberWithLeadingZeros ( newEndDate . getDate ( )) ;…" at bounding box center [461, 278] width 468 height 390
type textarea "const navStory = slide.querySelector(".nav-story");"
click at [308, 410] on div "cdDays . innerText = formatNumberWithLeadingZeros ( newEndDate . getDate ( )) ;…" at bounding box center [461, 278] width 468 height 390
click at [325, 413] on div "cdDays . innerText = formatNumberWithLeadingZeros ( newEndDate . getDate ( )) ;…" at bounding box center [461, 278] width 468 height 390
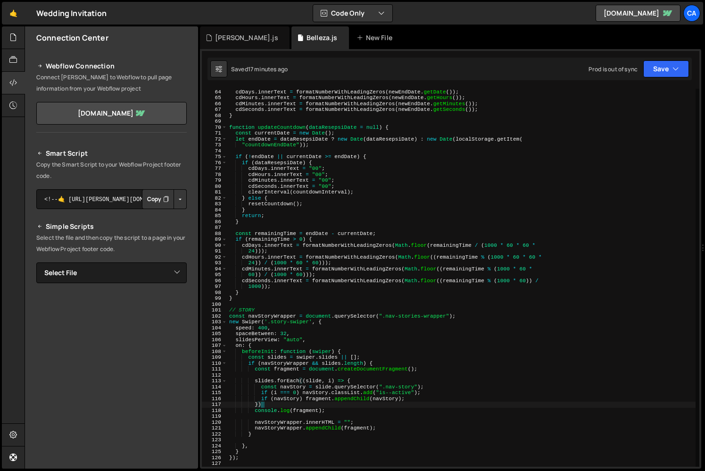
click at [325, 405] on div "cdDays . innerText = formatNumberWithLeadingZeros ( newEndDate . getDate ( )) ;…" at bounding box center [461, 278] width 468 height 390
click at [432, 309] on div "cdDays . innerText = formatNumberWithLeadingZeros ( newEndDate . getDate ( )) ;…" at bounding box center [461, 278] width 468 height 390
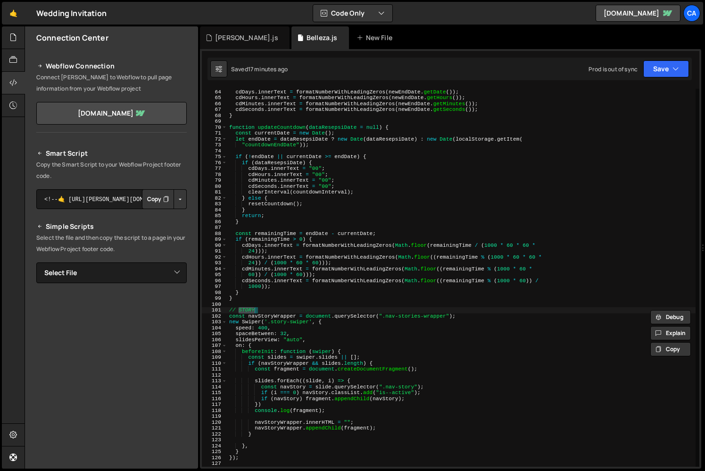
click at [433, 313] on div "cdDays . innerText = formatNumberWithLeadingZeros ( newEndDate . getDate ( )) ;…" at bounding box center [461, 278] width 468 height 390
paste textarea "nav-stories-wrapper"
click at [283, 310] on div "cdDays . innerText = formatNumberWithLeadingZeros ( newEndDate . getDate ( )) ;…" at bounding box center [461, 278] width 468 height 390
click at [275, 315] on div "cdDays . innerText = formatNumberWithLeadingZeros ( newEndDate . getDate ( )) ;…" at bounding box center [461, 278] width 468 height 390
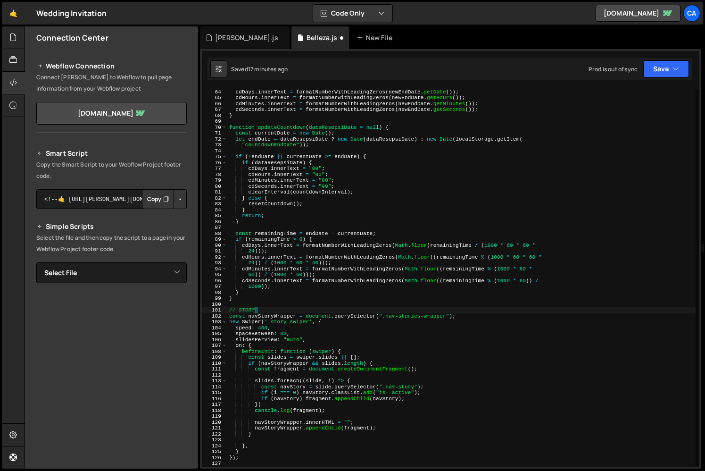
click at [275, 315] on div "cdDays . innerText = formatNumberWithLeadingZeros ( newEndDate . getDate ( )) ;…" at bounding box center [461, 278] width 468 height 390
type textarea "if (navStoryWrapper && slides.length) {"
click at [328, 372] on div "cdDays . innerText = formatNumberWithLeadingZeros ( newEndDate . getDate ( )) ;…" at bounding box center [461, 278] width 468 height 390
click at [359, 358] on div "cdDays . innerText = formatNumberWithLeadingZeros ( newEndDate . getDate ( )) ;…" at bounding box center [461, 278] width 468 height 390
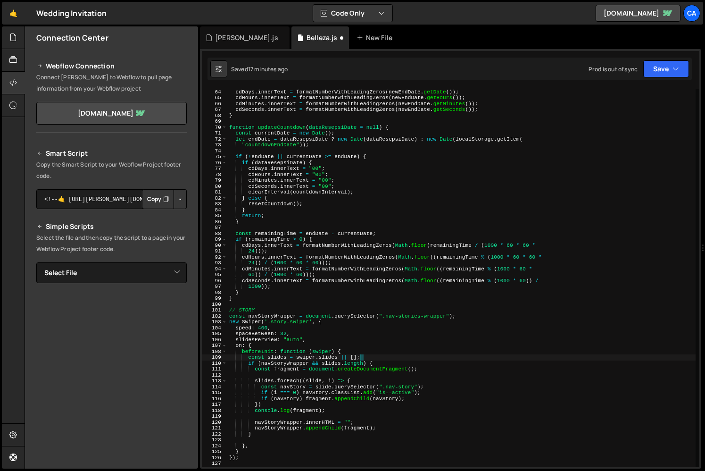
click at [359, 358] on div "cdDays . innerText = formatNumberWithLeadingZeros ( newEndDate . getDate ( )) ;…" at bounding box center [461, 278] width 468 height 390
click at [303, 367] on div "cdDays . innerText = formatNumberWithLeadingZeros ( newEndDate . getDate ( )) ;…" at bounding box center [461, 278] width 468 height 390
click at [350, 385] on div "cdDays . innerText = formatNumberWithLeadingZeros ( newEndDate . getDate ( )) ;…" at bounding box center [461, 278] width 468 height 390
click at [331, 404] on div "cdDays . innerText = formatNumberWithLeadingZeros ( newEndDate . getDate ( )) ;…" at bounding box center [461, 278] width 468 height 390
click at [328, 397] on div "cdDays . innerText = formatNumberWithLeadingZeros ( newEndDate . getDate ( )) ;…" at bounding box center [461, 278] width 468 height 390
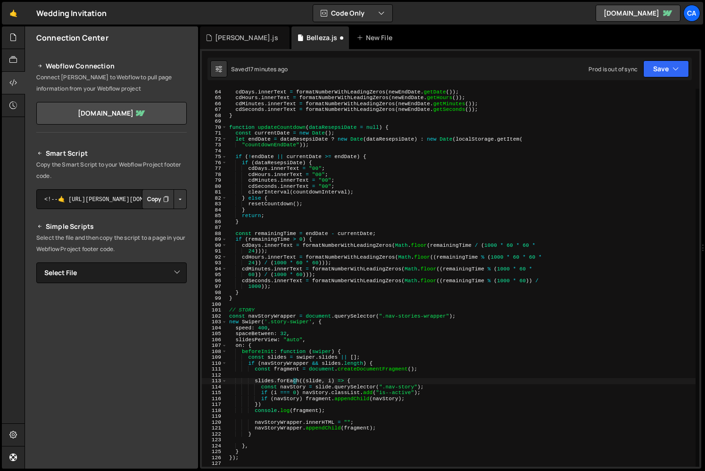
click at [292, 384] on div "cdDays . innerText = formatNumberWithLeadingZeros ( newEndDate . getDate ( )) ;…" at bounding box center [461, 278] width 468 height 390
type textarea "slides.forEach((slide, i) => {"
click at [292, 384] on div "cdDays . innerText = formatNumberWithLeadingZeros ( newEndDate . getDate ( )) ;…" at bounding box center [461, 278] width 468 height 390
click at [334, 383] on div "cdDays . innerText = formatNumberWithLeadingZeros ( newEndDate . getDate ( )) ;…" at bounding box center [461, 278] width 468 height 390
click at [364, 381] on div "cdDays . innerText = formatNumberWithLeadingZeros ( newEndDate . getDate ( )) ;…" at bounding box center [461, 278] width 468 height 390
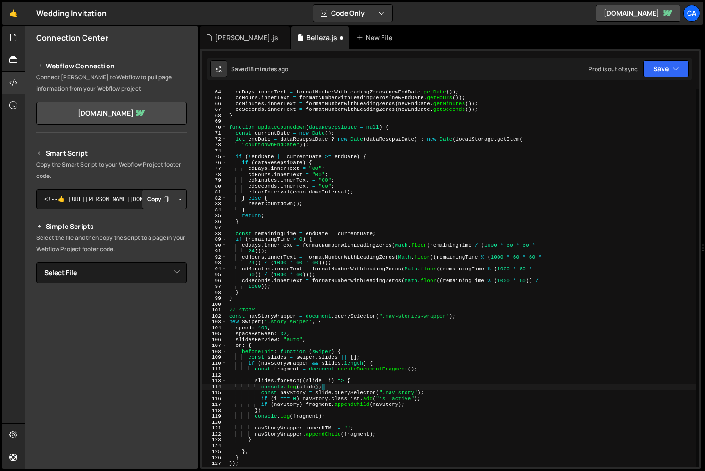
scroll to position [0, 8]
click at [293, 360] on div "cdDays . innerText = formatNumberWithLeadingZeros ( newEndDate . getDate ( )) ;…" at bounding box center [461, 278] width 468 height 390
click at [293, 363] on div "cdDays . innerText = formatNumberWithLeadingZeros ( newEndDate . getDate ( )) ;…" at bounding box center [461, 278] width 468 height 390
type textarea "if (navStoryWrapper && slides.length) {"
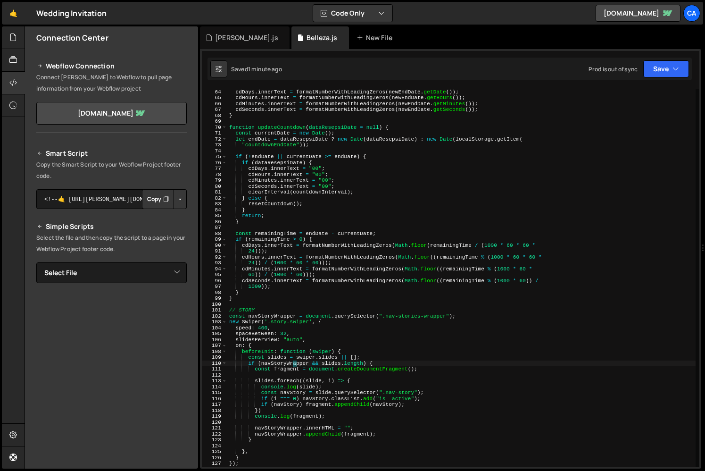
drag, startPoint x: 293, startPoint y: 363, endPoint x: 319, endPoint y: 365, distance: 25.5
click at [294, 363] on div "cdDays . innerText = formatNumberWithLeadingZeros ( newEndDate . getDate ( )) ;…" at bounding box center [461, 278] width 468 height 390
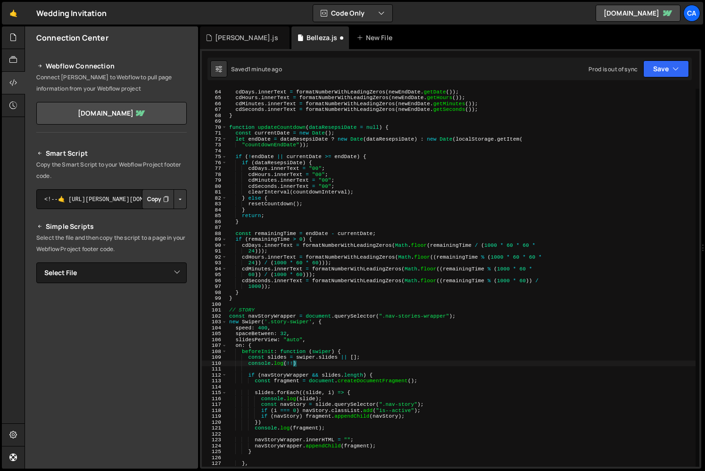
paste textarea "navStoryWrapper)"
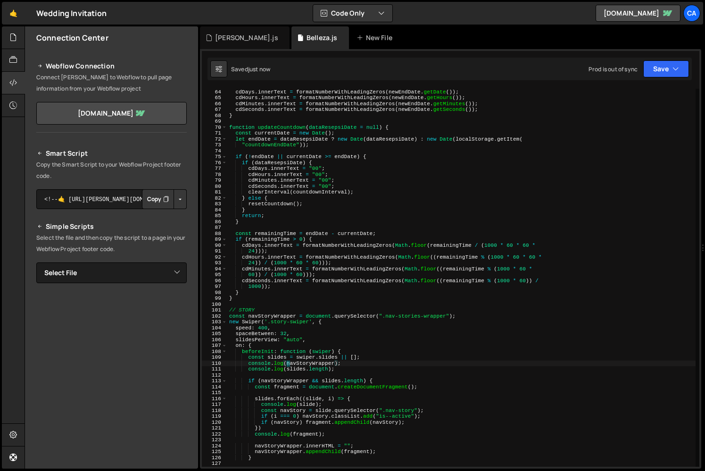
click at [388, 353] on div "cdDays . innerText = formatNumberWithLeadingZeros ( newEndDate . getDate ( )) ;…" at bounding box center [461, 278] width 468 height 390
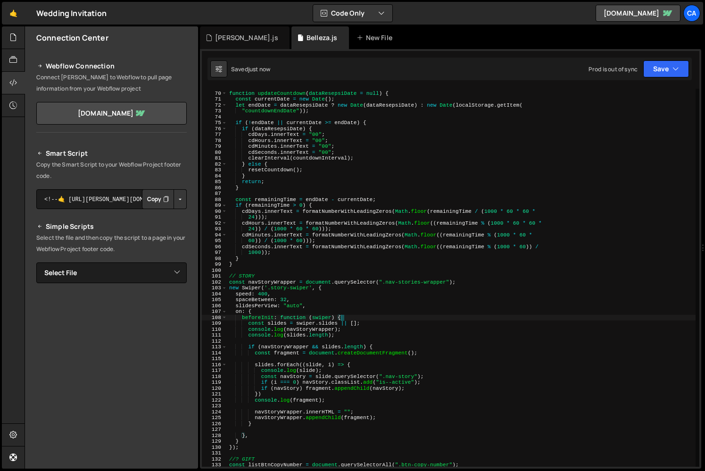
scroll to position [405, 0]
click at [278, 433] on div "function updateCountdown ( dataResepsiDate = null ) { const currentDate = new D…" at bounding box center [461, 279] width 468 height 390
click at [279, 423] on div "function updateCountdown ( dataResepsiDate = null ) { const currentDate = new D…" at bounding box center [461, 279] width 468 height 390
click at [342, 371] on div "function updateCountdown ( dataResepsiDate = null ) { const currentDate = new D…" at bounding box center [461, 279] width 468 height 390
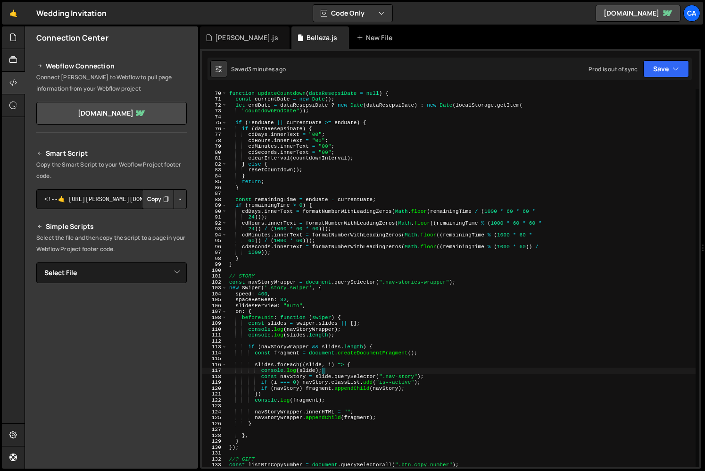
click at [359, 361] on div "function updateCountdown ( dataResepsiDate = null ) { const currentDate = new D…" at bounding box center [461, 279] width 468 height 390
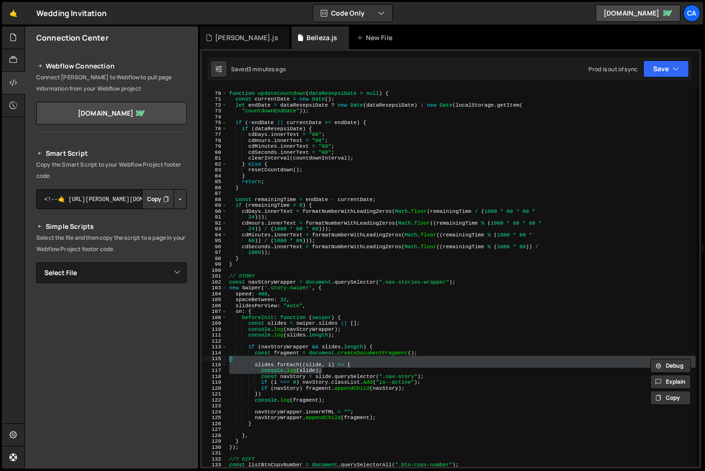
click at [355, 365] on div "function updateCountdown ( dataResepsiDate = null ) { const currentDate = new D…" at bounding box center [461, 279] width 468 height 390
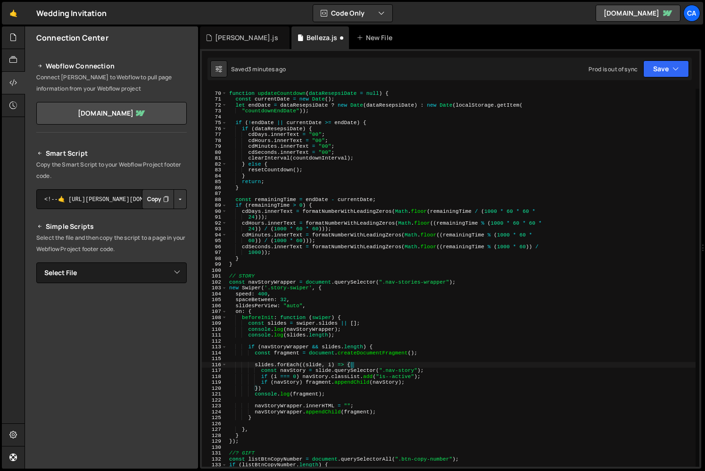
click at [356, 327] on div "function updateCountdown ( dataResepsiDate = null ) { const currentDate = new D…" at bounding box center [461, 279] width 468 height 390
click at [301, 323] on div "function updateCountdown ( dataResepsiDate = null ) { const currentDate = new D…" at bounding box center [461, 279] width 468 height 390
click at [316, 335] on div "function updateCountdown ( dataResepsiDate = null ) { const currentDate = new D…" at bounding box center [461, 279] width 468 height 390
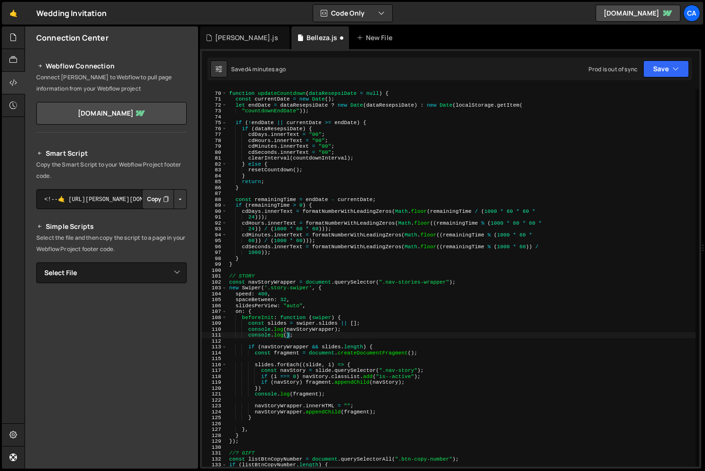
paste textarea "swiper"
click at [351, 328] on div "function updateCountdown ( dataResepsiDate = null ) { const currentDate = new D…" at bounding box center [461, 279] width 468 height 390
click at [367, 324] on div "function updateCountdown ( dataResepsiDate = null ) { const currentDate = new D…" at bounding box center [461, 279] width 468 height 390
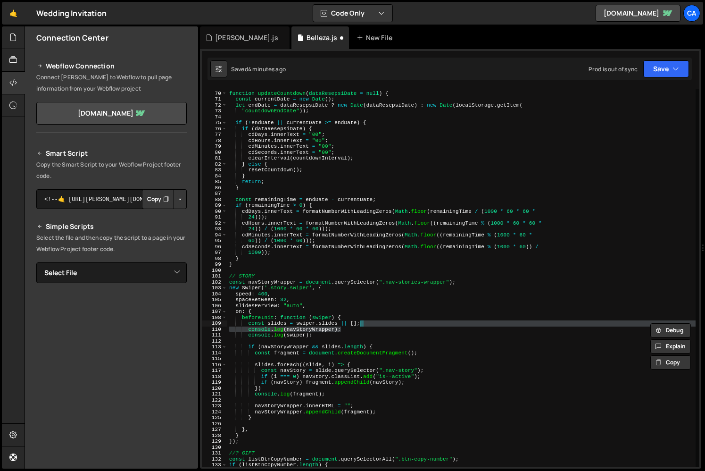
type textarea "const slides = swiper.slides || [];"
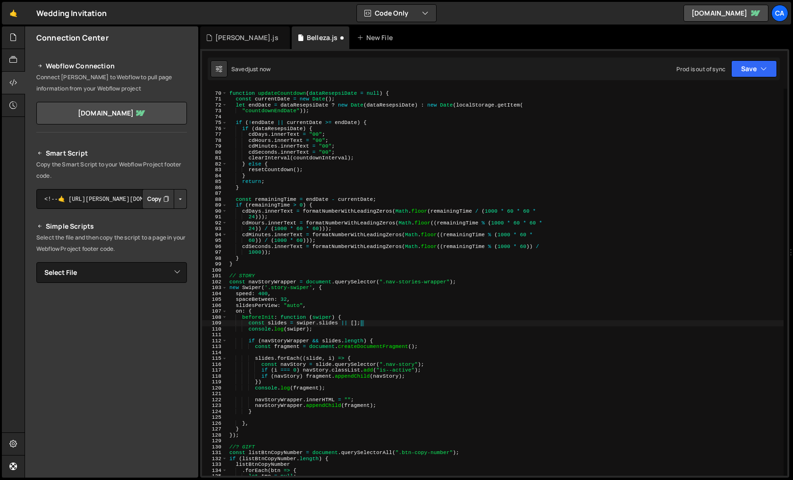
click at [367, 324] on div "function updateCountdown ( dataResepsiDate = null ) { const currentDate = new D…" at bounding box center [505, 283] width 556 height 399
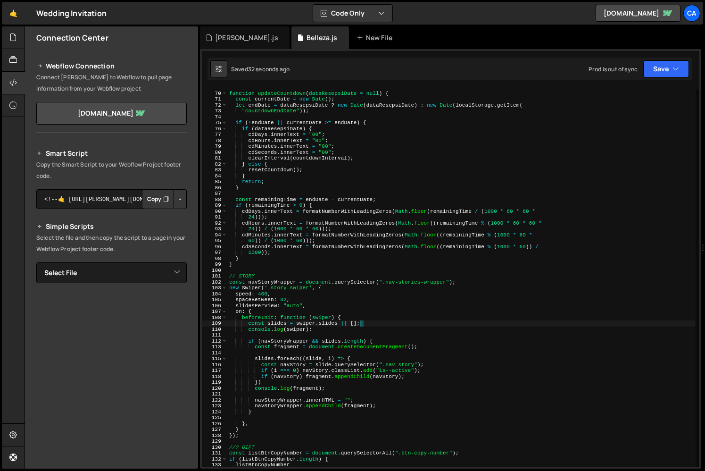
click at [259, 416] on div "function updateCountdown ( dataResepsiDate = null ) { const currentDate = new D…" at bounding box center [461, 279] width 468 height 390
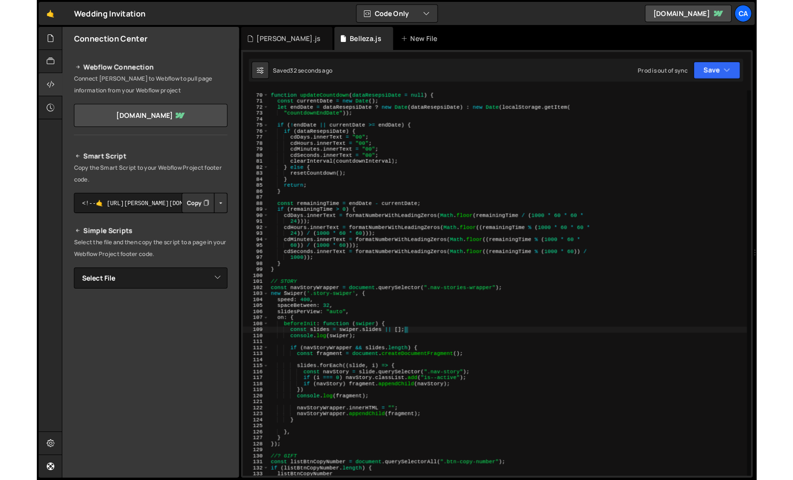
scroll to position [0, 0]
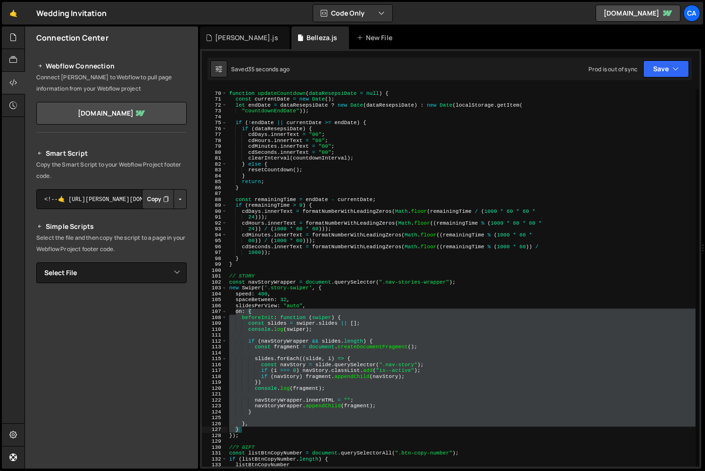
drag, startPoint x: 236, startPoint y: 310, endPoint x: 262, endPoint y: 432, distance: 124.0
click at [262, 432] on div "function updateCountdown ( dataResepsiDate = null ) { const currentDate = new D…" at bounding box center [461, 279] width 468 height 390
click at [239, 314] on div "function updateCountdown ( dataResepsiDate = null ) { const currentDate = new D…" at bounding box center [461, 279] width 468 height 390
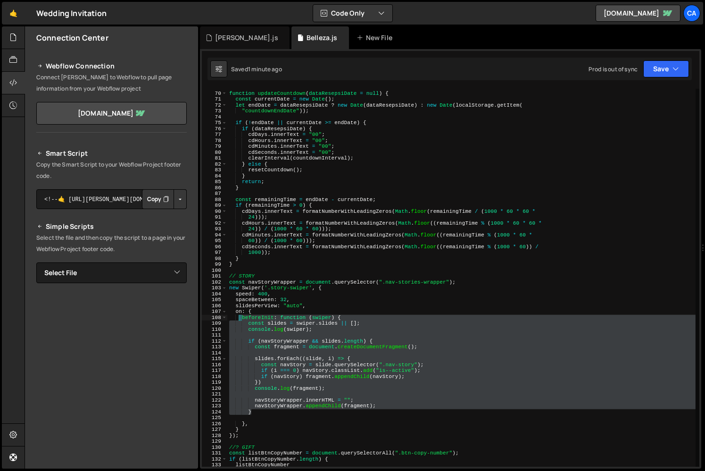
drag, startPoint x: 256, startPoint y: 411, endPoint x: 238, endPoint y: 318, distance: 95.6
click at [238, 318] on div "function updateCountdown ( dataResepsiDate = null ) { const currentDate = new D…" at bounding box center [461, 279] width 468 height 390
type textarea "beforeInit: function (swiper) { const slides = swiper.slides || [];"
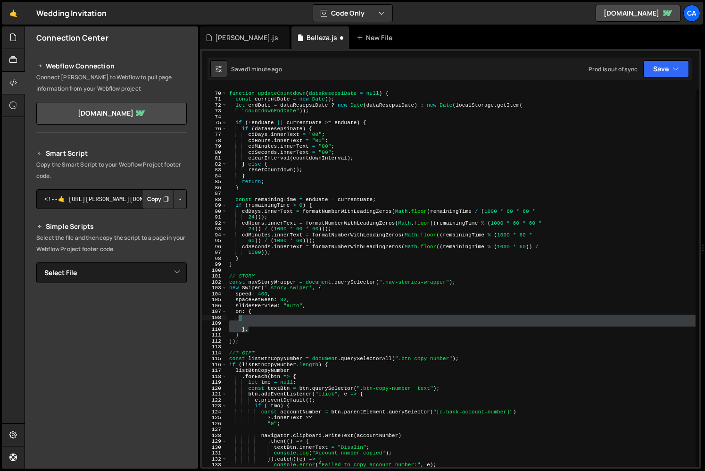
drag, startPoint x: 251, startPoint y: 327, endPoint x: 245, endPoint y: 319, distance: 10.5
click at [245, 319] on div "function updateCountdown ( dataResepsiDate = null ) { const currentDate = new D…" at bounding box center [461, 279] width 468 height 390
paste textarea "},"
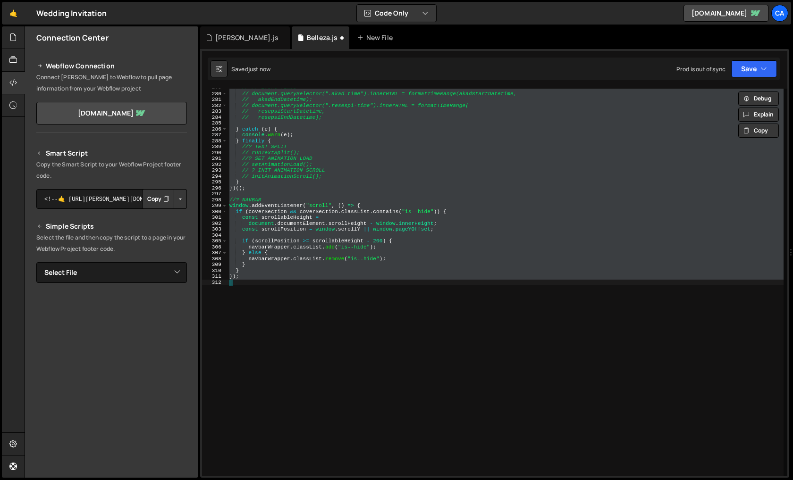
type textarea "},"
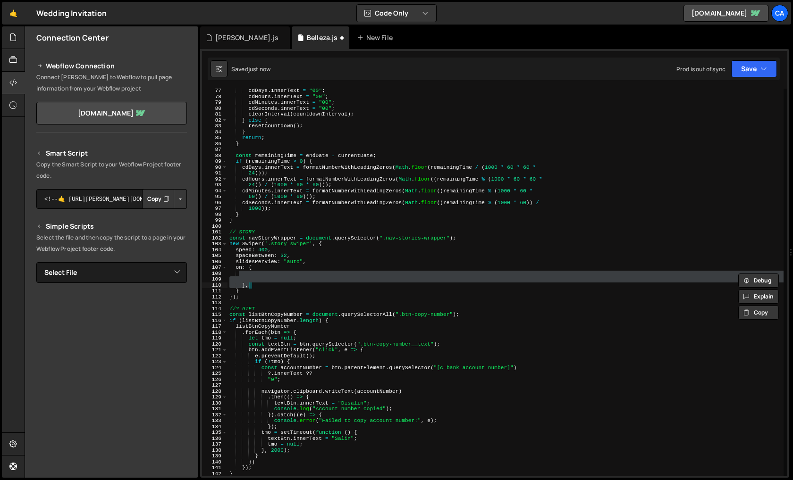
scroll to position [449, 0]
click at [249, 277] on div "cdDays . innerText = "00" ; cdHours . innerText = "00" ; cdMinutes . innerText …" at bounding box center [505, 282] width 556 height 387
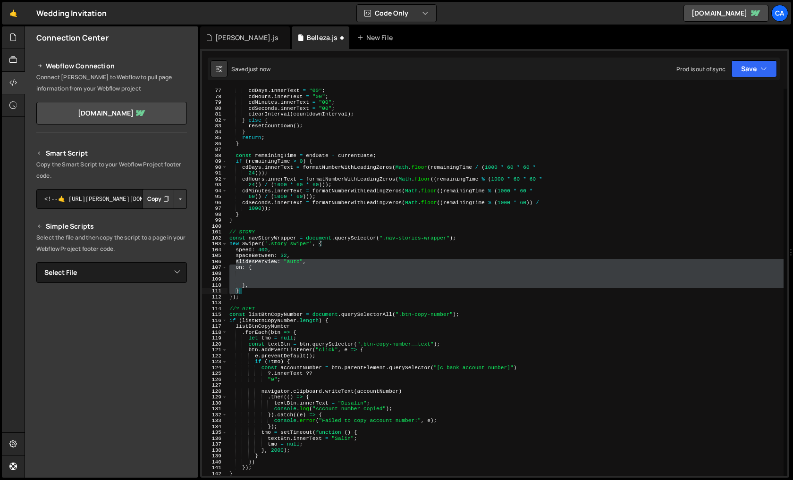
drag, startPoint x: 235, startPoint y: 264, endPoint x: 256, endPoint y: 291, distance: 34.3
click at [256, 291] on div "cdDays . innerText = "00" ; cdHours . innerText = "00" ; cdMinutes . innerText …" at bounding box center [505, 287] width 556 height 399
click at [254, 290] on div "cdDays . innerText = "00" ; cdHours . innerText = "00" ; cdMinutes . innerText …" at bounding box center [505, 287] width 556 height 399
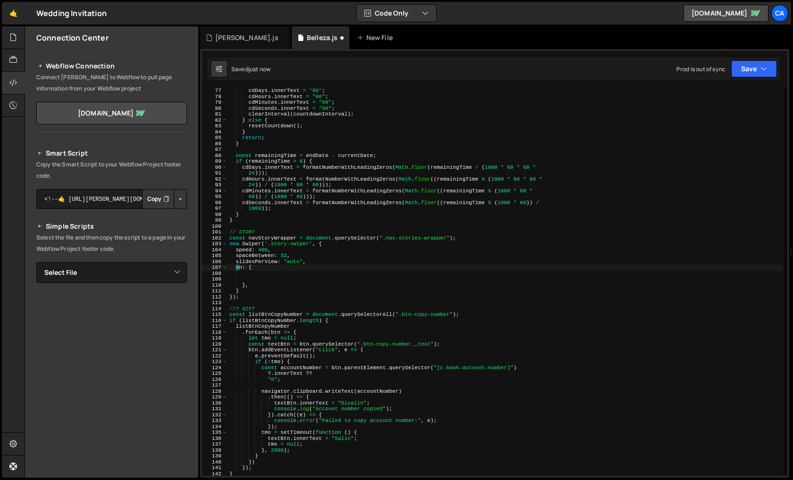
click at [241, 292] on div "cdDays . innerText = "00" ; cdHours . innerText = "00" ; cdMinutes . innerText …" at bounding box center [505, 287] width 556 height 399
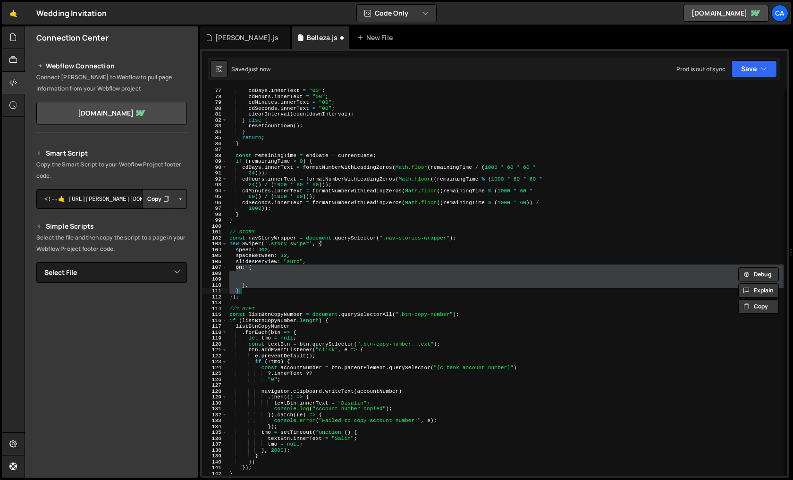
paste textarea "},"
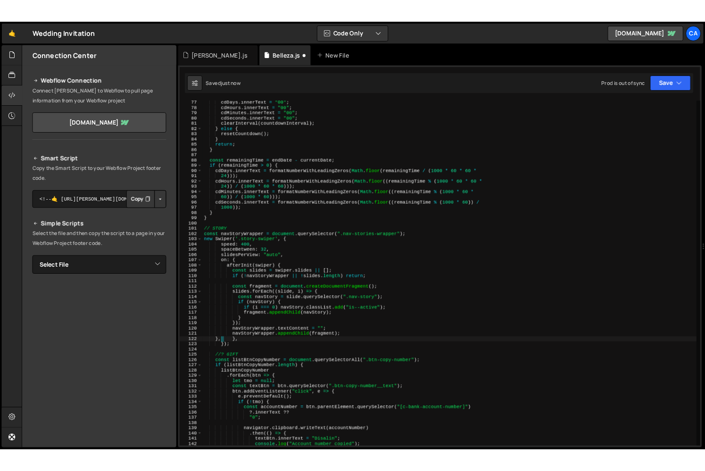
scroll to position [0, 1]
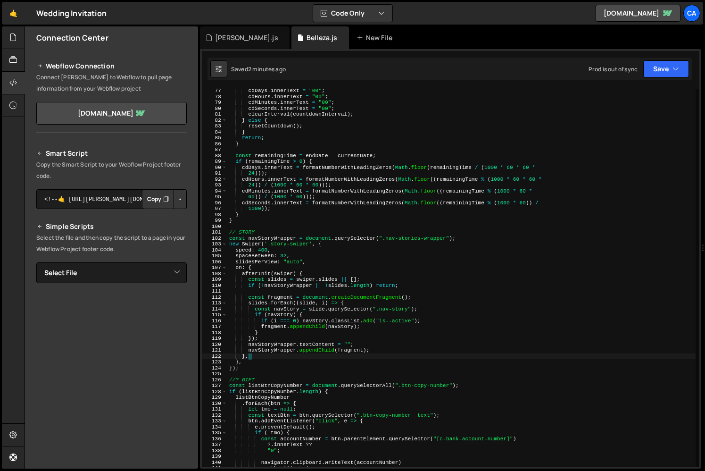
click at [235, 266] on div "cdDays . innerText = "00" ; cdHours . innerText = "00" ; cdMinutes . innerText …" at bounding box center [461, 283] width 468 height 390
click at [250, 358] on div "cdDays . innerText = "00" ; cdHours . innerText = "00" ; cdMinutes . innerText …" at bounding box center [461, 283] width 468 height 390
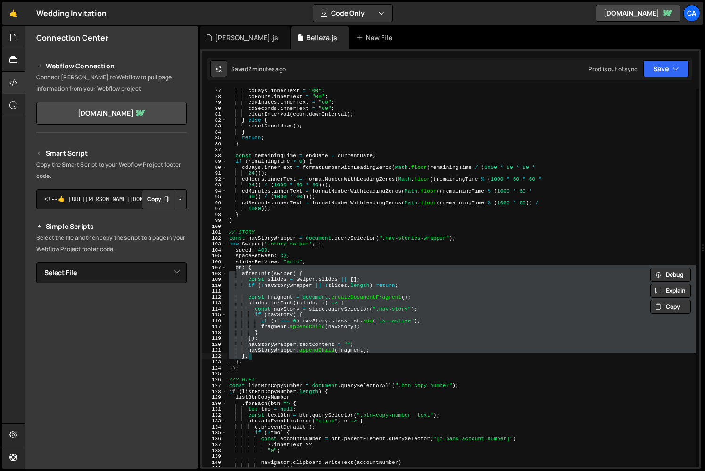
type textarea "}, },"
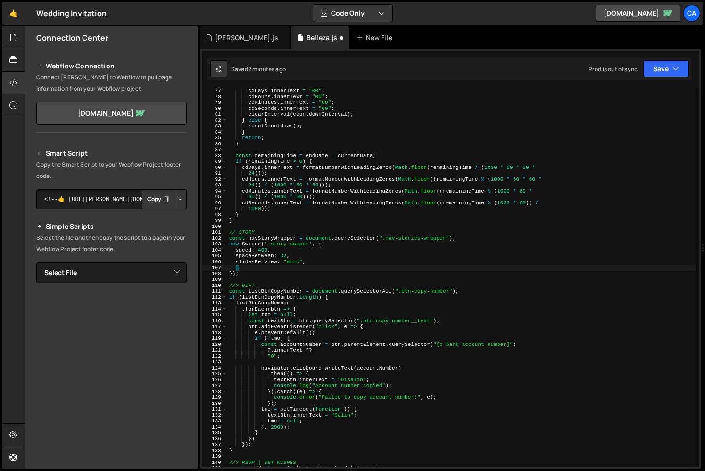
paste textarea
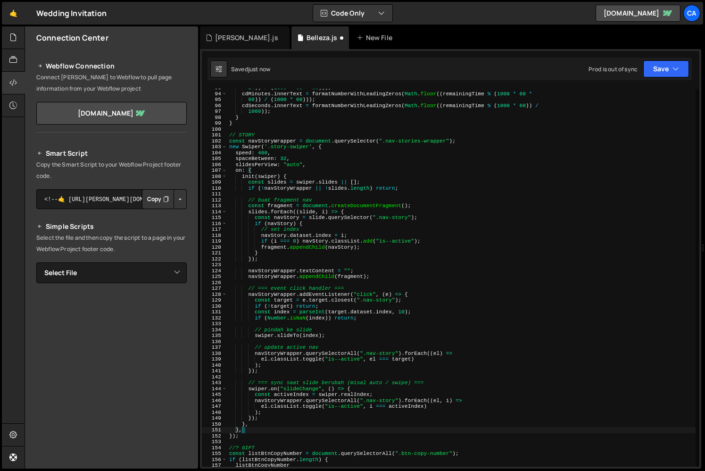
scroll to position [0, 0]
click at [262, 146] on div "24 )) / ( 1000 * 60 * 60 ))) ; cdMinutes . innerText = formatNumberWithLeadingZ…" at bounding box center [461, 280] width 468 height 390
click at [283, 154] on div "24 )) / ( 1000 * 60 * 60 ))) ; cdMinutes . innerText = formatNumberWithLeadingZ…" at bounding box center [461, 280] width 468 height 390
click at [286, 151] on div "24 )) / ( 1000 * 60 * 60 ))) ; cdMinutes . innerText = formatNumberWithLeadingZ…" at bounding box center [461, 280] width 468 height 390
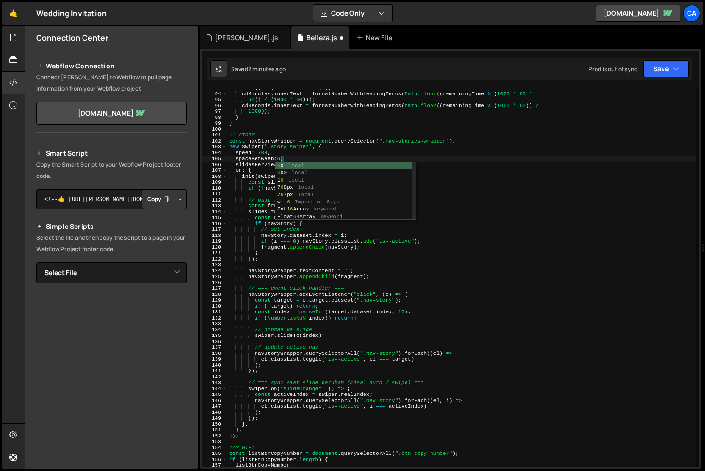
scroll to position [0, 4]
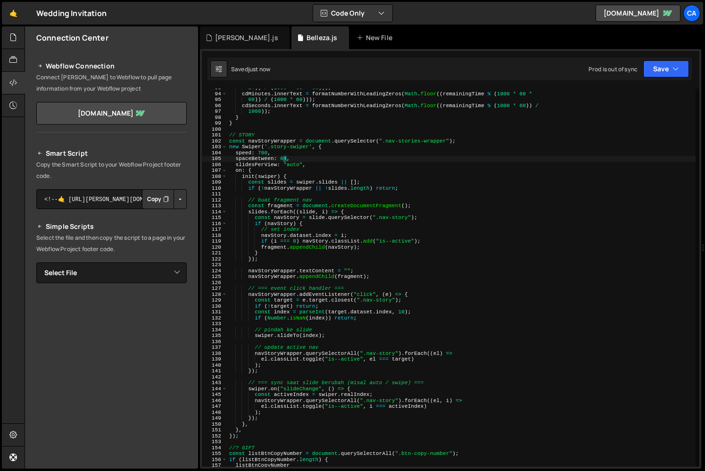
click at [323, 205] on div "24 )) / ( 1000 * 60 * 60 ))) ; cdMinutes . innerText = formatNumberWithLeadingZ…" at bounding box center [461, 280] width 468 height 390
click at [300, 149] on div "24 )) / ( 1000 * 60 * 60 ))) ; cdMinutes . innerText = formatNumberWithLeadingZ…" at bounding box center [461, 280] width 468 height 390
click at [308, 154] on div "24 )) / ( 1000 * 60 * 60 ))) ; cdMinutes . innerText = formatNumberWithLeadingZ…" at bounding box center [461, 280] width 468 height 390
type textarea "speed: 700,"
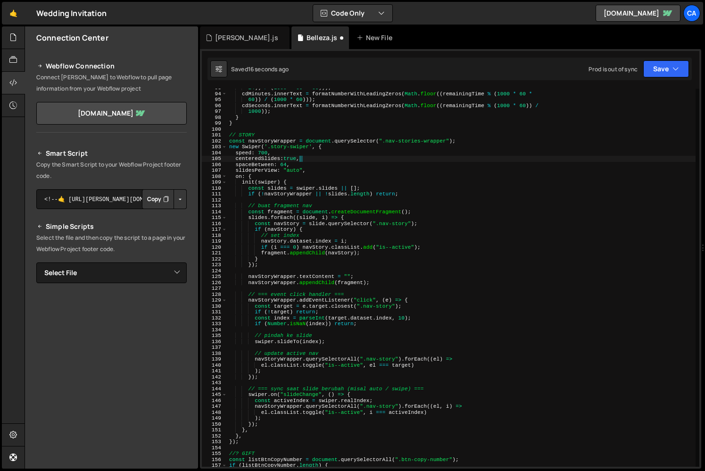
scroll to position [0, 6]
click at [301, 171] on div "24 )) / ( 1000 * 60 * 60 ))) ; cdMinutes . innerText = formatNumberWithLeadingZ…" at bounding box center [461, 280] width 468 height 390
click at [327, 166] on div "24 )) / ( 1000 * 60 * 60 ))) ; cdMinutes . innerText = formatNumberWithLeadingZ…" at bounding box center [461, 280] width 468 height 390
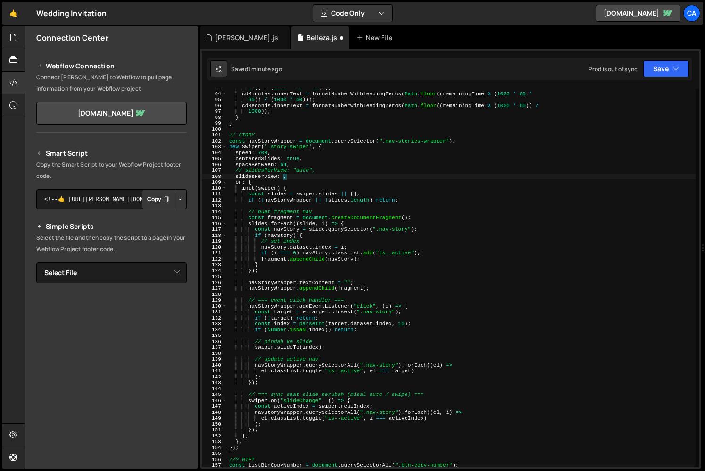
scroll to position [0, 5]
click at [387, 264] on div "24 )) / ( 1000 * 60 * 60 ))) ; cdMinutes . innerText = formatNumberWithLeadingZ…" at bounding box center [461, 280] width 468 height 390
type textarea "}"
click at [369, 293] on div "24 )) / ( 1000 * 60 * 60 ))) ; cdMinutes . innerText = formatNumberWithLeadingZ…" at bounding box center [461, 280] width 468 height 390
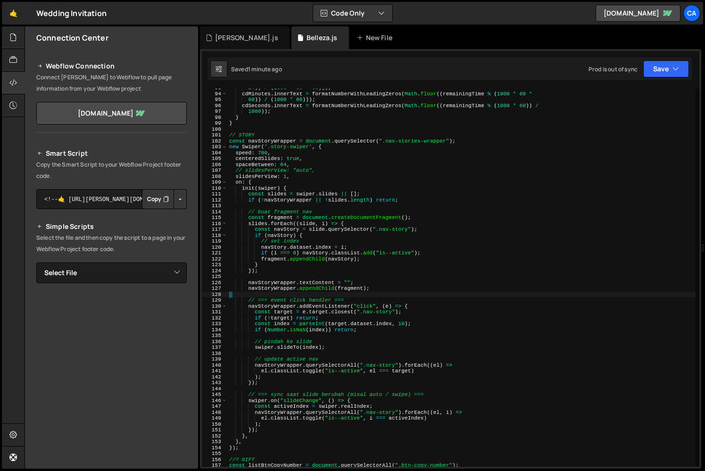
scroll to position [0, 0]
click at [366, 296] on div "24 )) / ( 1000 * 60 * 60 ))) ; cdMinutes . innerText = formatNumberWithLeadingZ…" at bounding box center [461, 280] width 468 height 390
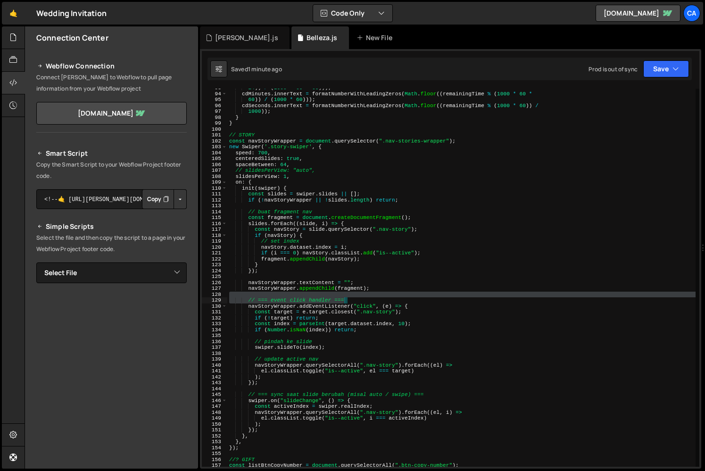
click at [363, 298] on div "24 )) / ( 1000 * 60 * 60 ))) ; cdMinutes . innerText = formatNumberWithLeadingZ…" at bounding box center [461, 280] width 468 height 390
type textarea "// === event click handler ==="
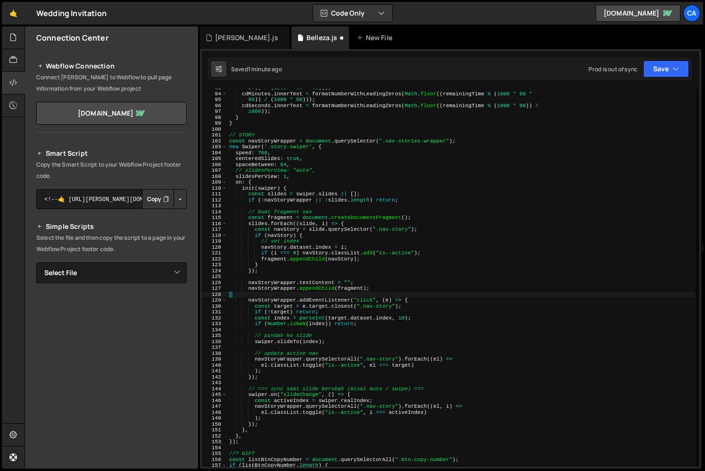
click at [331, 335] on div "24 )) / ( 1000 * 60 * 60 ))) ; cdMinutes . innerText = formatNumberWithLeadingZ…" at bounding box center [461, 280] width 468 height 390
type textarea "// === event click handler ==="
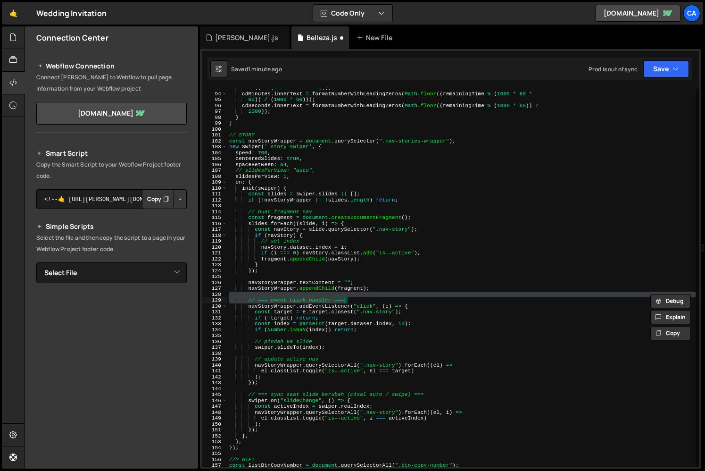
click at [329, 335] on div "24 )) / ( 1000 * 60 * 60 ))) ; cdMinutes . innerText = formatNumberWithLeadingZ…" at bounding box center [461, 280] width 468 height 390
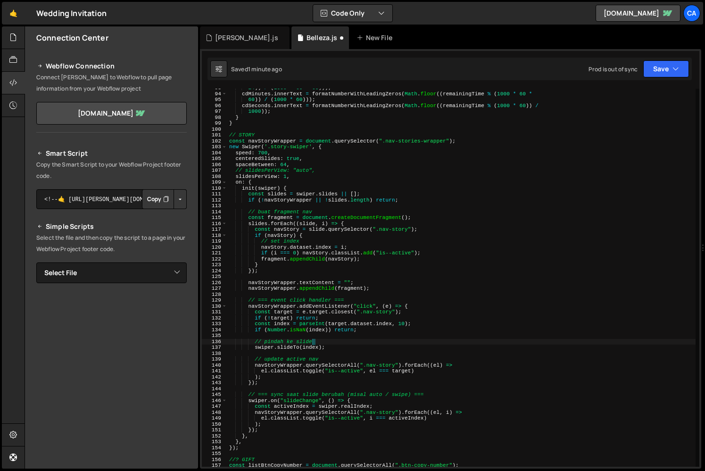
click at [329, 339] on div "24 )) / ( 1000 * 60 * 60 ))) ; cdMinutes . innerText = formatNumberWithLeadingZ…" at bounding box center [461, 280] width 468 height 390
click at [326, 330] on div "24 )) / ( 1000 * 60 * 60 ))) ; cdMinutes . innerText = formatNumberWithLeadingZ…" at bounding box center [461, 280] width 468 height 390
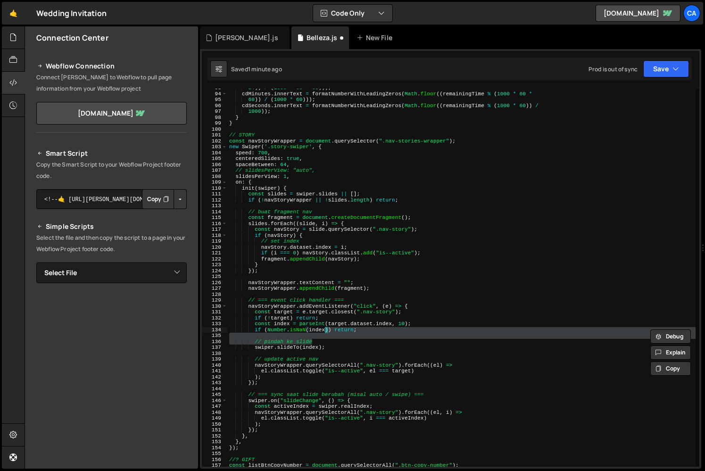
type textarea "if (Number.isNaN(index"
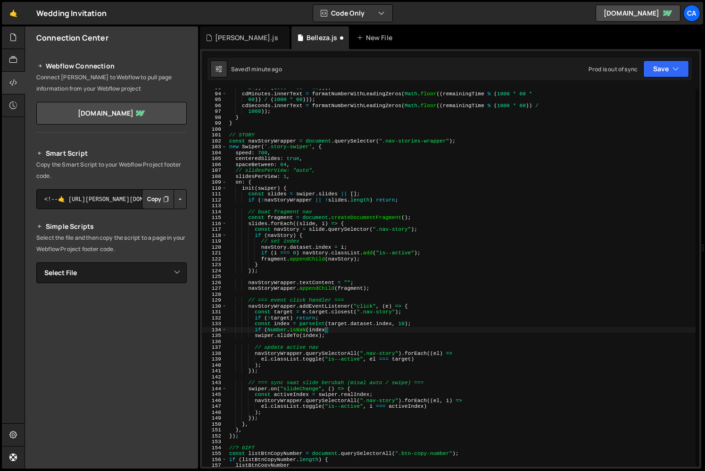
click at [351, 296] on div "24 )) / ( 1000 * 60 * 60 ))) ; cdMinutes . innerText = formatNumberWithLeadingZ…" at bounding box center [461, 280] width 468 height 390
type textarea "// === event click handler ==="
click at [345, 345] on div "24 )) / ( 1000 * 60 * 60 ))) ; cdMinutes . innerText = formatNumberWithLeadingZ…" at bounding box center [461, 280] width 468 height 390
type textarea "//"
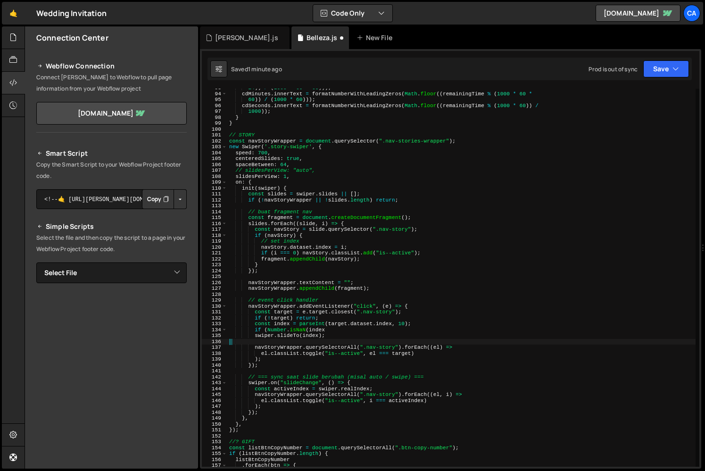
click at [439, 370] on div "24 )) / ( 1000 * 60 * 60 ))) ; cdMinutes . innerText = formatNumberWithLeadingZ…" at bounding box center [461, 280] width 468 height 390
click at [436, 374] on div "24 )) / ( 1000 * 60 * 60 ))) ; cdMinutes . innerText = formatNumberWithLeadingZ…" at bounding box center [461, 280] width 468 height 390
click at [350, 373] on div "24 )) / ( 1000 * 60 * 60 ))) ; cdMinutes . innerText = formatNumberWithLeadingZ…" at bounding box center [461, 280] width 468 height 390
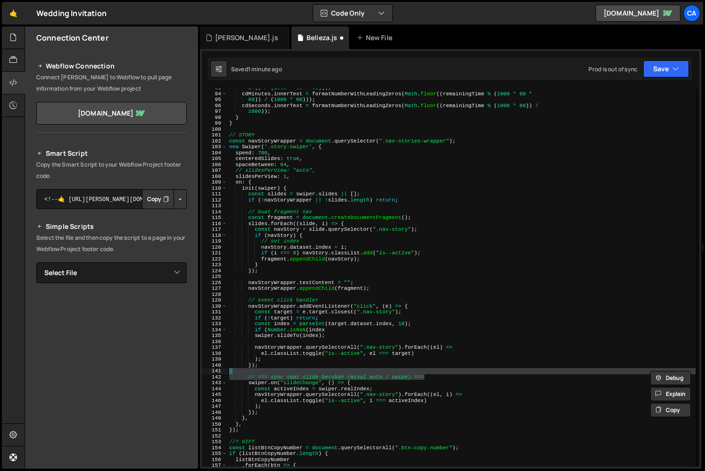
click at [437, 376] on div "24 )) / ( 1000 * 60 * 60 ))) ; cdMinutes . innerText = formatNumberWithLeadingZ…" at bounding box center [461, 280] width 468 height 390
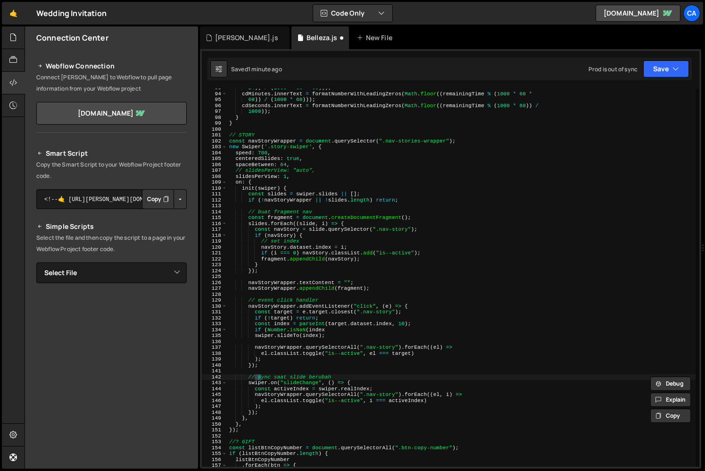
click at [267, 221] on div "24 )) / ( 1000 * 60 * 60 ))) ; cdMinutes . innerText = formatNumberWithLeadingZ…" at bounding box center [461, 280] width 468 height 390
click at [320, 211] on div "24 )) / ( 1000 * 60 * 60 ))) ; cdMinutes . innerText = formatNumberWithLeadingZ…" at bounding box center [461, 280] width 468 height 390
click at [324, 165] on div "24 )) / ( 1000 * 60 * 60 ))) ; cdMinutes . innerText = formatNumberWithLeadingZ…" at bounding box center [461, 280] width 468 height 390
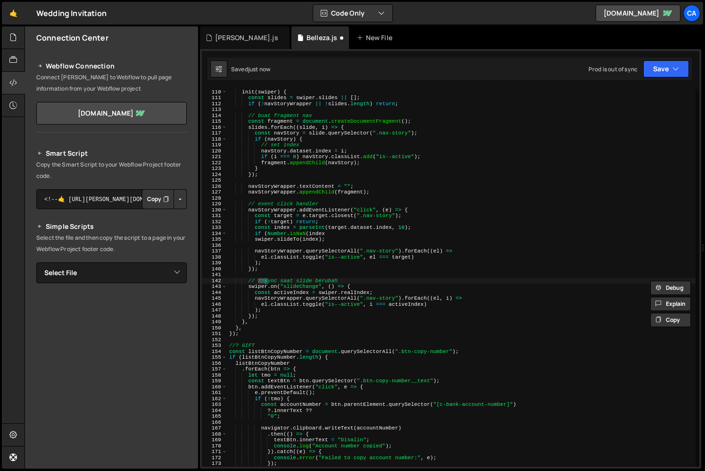
scroll to position [643, 0]
click at [344, 321] on div "on : { init ( swiper ) { const slides = swiper . slides || [ ] ; if ( ! navStor…" at bounding box center [461, 278] width 468 height 390
click at [295, 314] on div "on : { init ( swiper ) { const slides = swiper . slides || [ ] ; if ( ! navStor…" at bounding box center [461, 278] width 468 height 390
click at [351, 278] on div "on : { init ( swiper ) { const slides = swiper . slides || [ ] ; if ( ! navStor…" at bounding box center [461, 278] width 468 height 390
click at [355, 282] on div "on : { init ( swiper ) { const slides = swiper . slides || [ ] ; if ( ! navStor…" at bounding box center [461, 278] width 468 height 390
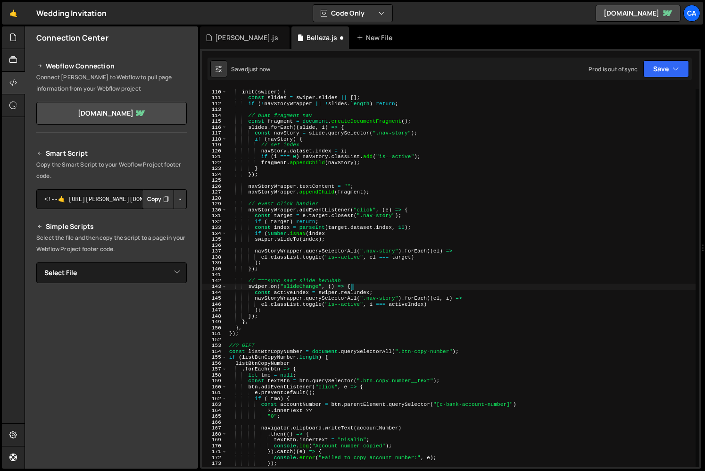
click at [356, 286] on div "on : { init ( swiper ) { const slides = swiper . slides || [ ] ; if ( ! navStor…" at bounding box center [461, 278] width 468 height 390
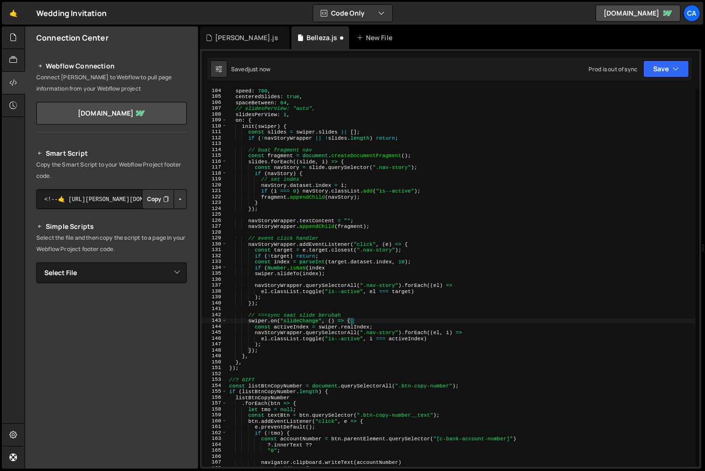
scroll to position [609, 0]
click at [293, 123] on div "speed : 700 , centeredSlides : true , spaceBetween : 64 , // slidesPerView: "au…" at bounding box center [461, 283] width 468 height 390
click at [273, 350] on div "speed : 700 , centeredSlides : true , spaceBetween : 64 , // slidesPerView: "au…" at bounding box center [461, 283] width 468 height 390
type textarea "},"
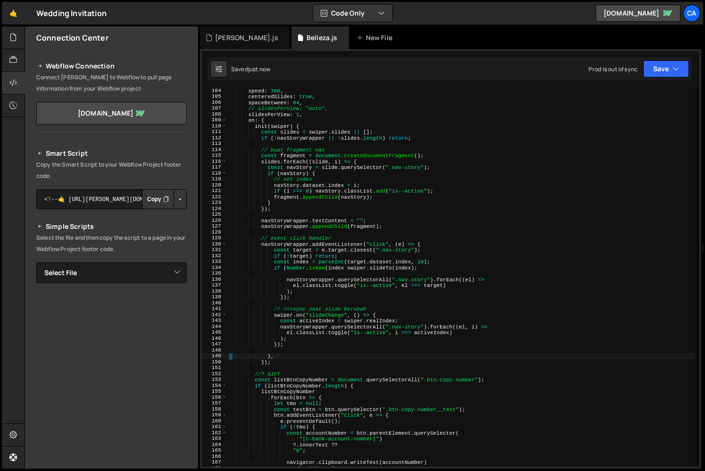
type textarea "});"
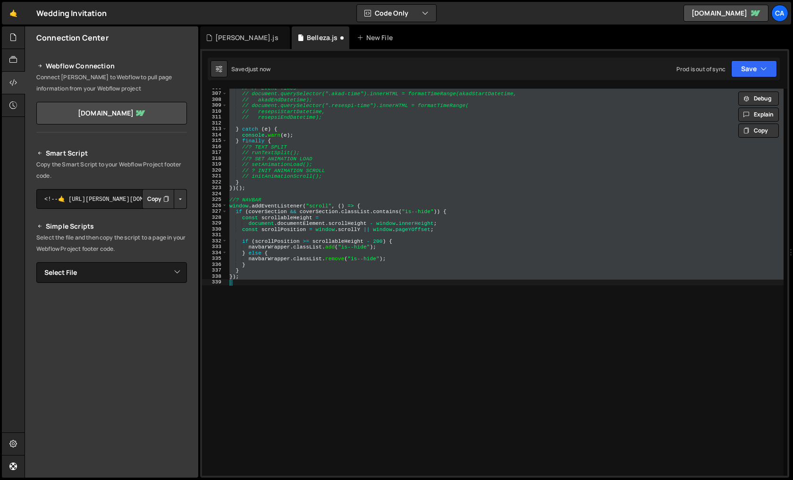
scroll to position [685, 0]
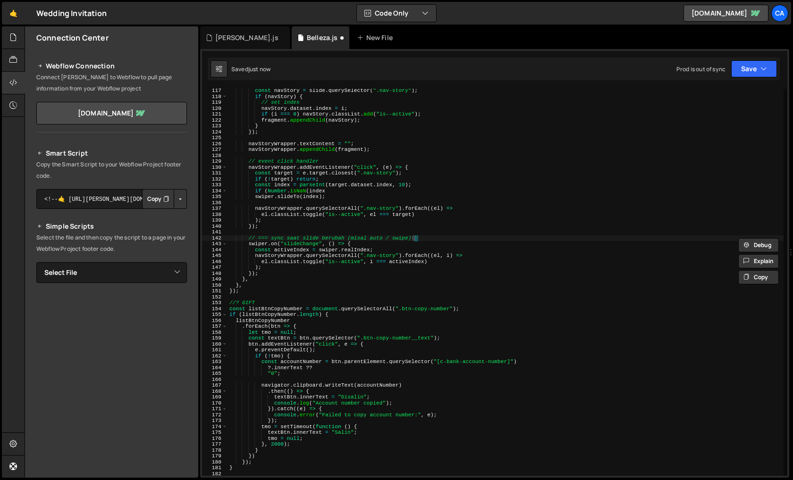
type textarea "// === sync saat slide berubah (misal auto / swipe) ==="
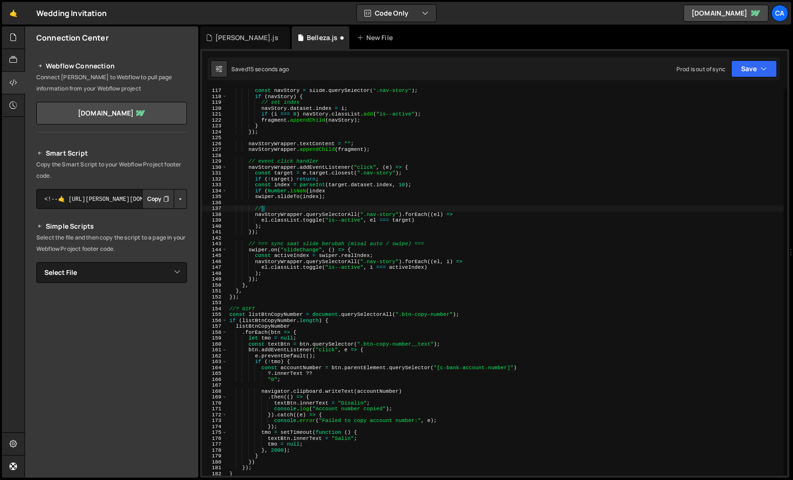
type textarea "//"
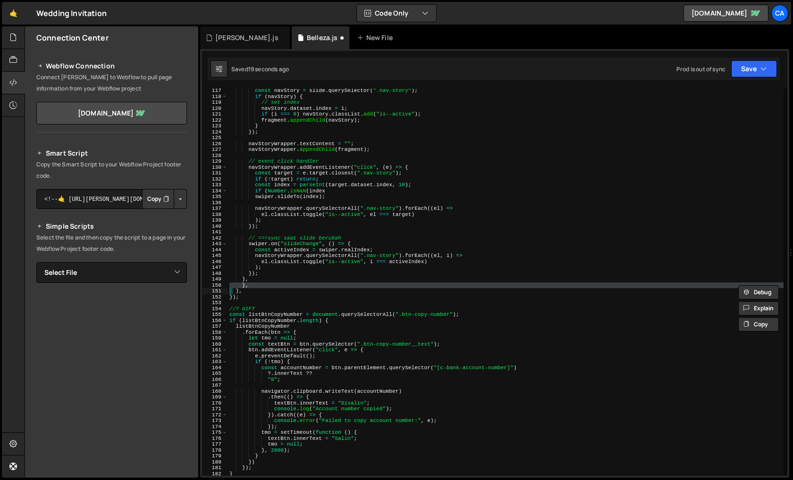
scroll to position [1797, 0]
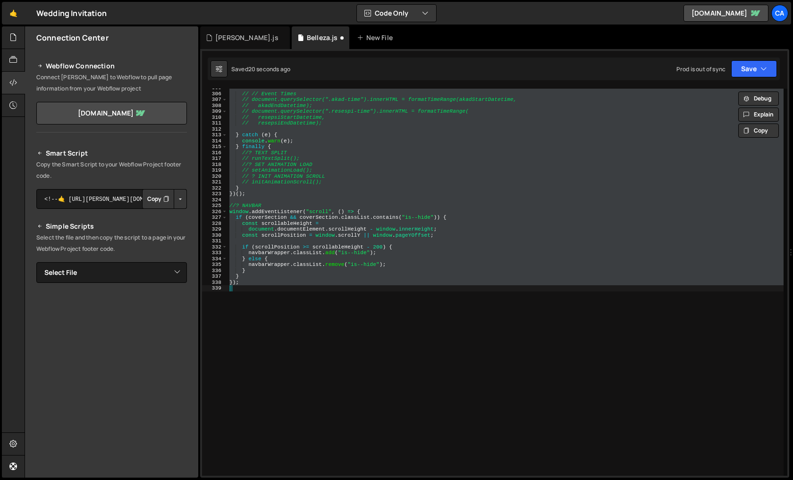
type textarea "},"
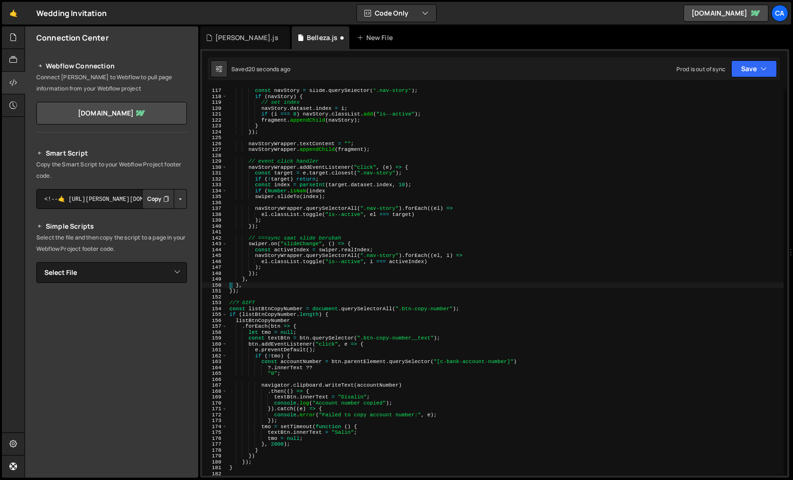
scroll to position [685, 0]
click at [267, 235] on div "const navStory = slide . querySelector ( ".nav-story" ) ; if ( navStory ) { // …" at bounding box center [505, 287] width 556 height 399
click at [337, 183] on div "const navStory = slide . querySelector ( ".nav-story" ) ; if ( navStory ) { // …" at bounding box center [505, 287] width 556 height 399
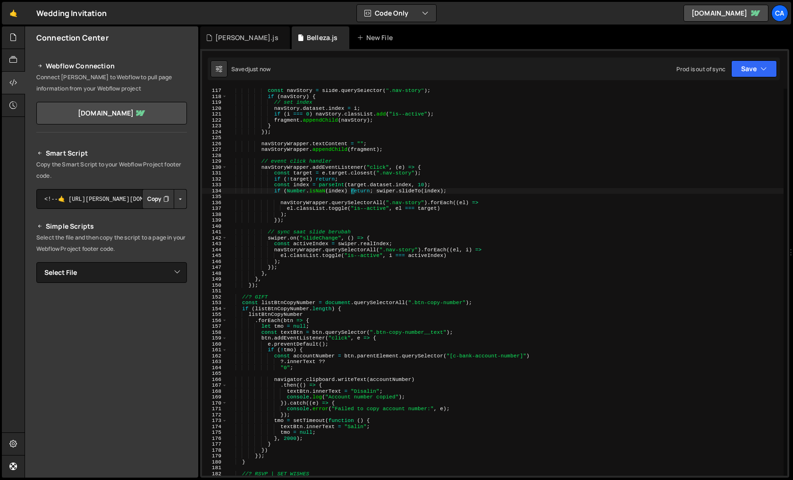
click at [374, 186] on div "const navStory = slide . querySelector ( ".nav-story" ) ; if ( navStory ) { // …" at bounding box center [505, 287] width 556 height 399
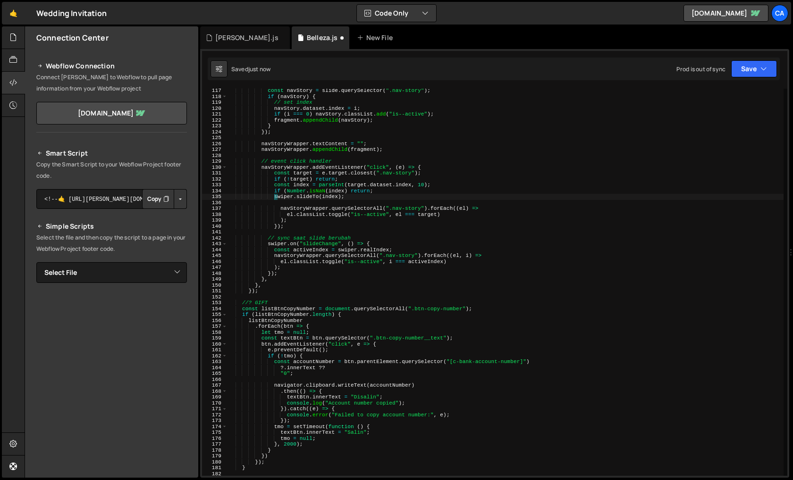
click at [353, 184] on div "const navStory = slide . querySelector ( ".nav-story" ) ; if ( navStory ) { // …" at bounding box center [505, 287] width 556 height 399
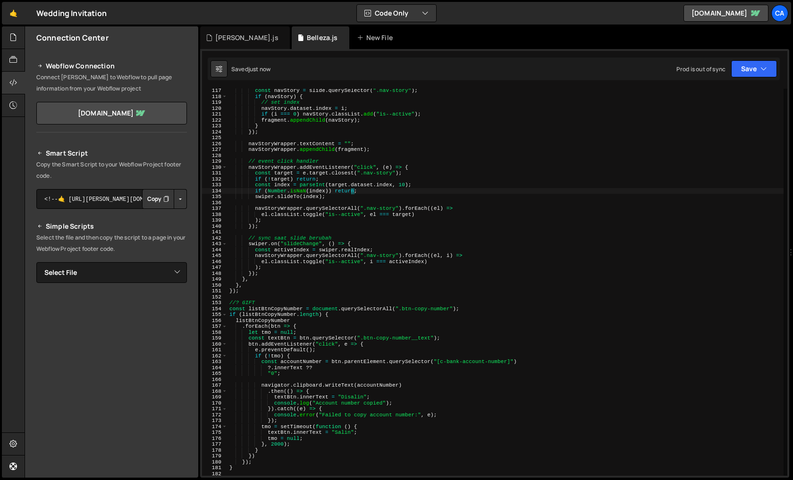
click at [367, 246] on div "const navStory = slide . querySelector ( ".nav-story" ) ; if ( navStory ) { // …" at bounding box center [505, 287] width 556 height 399
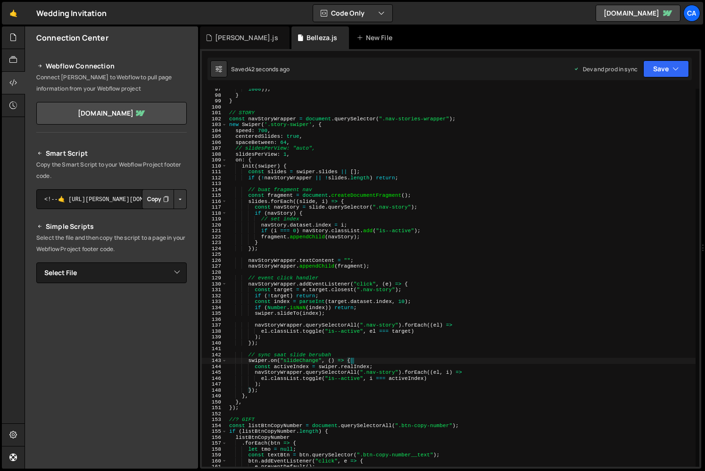
scroll to position [506, 0]
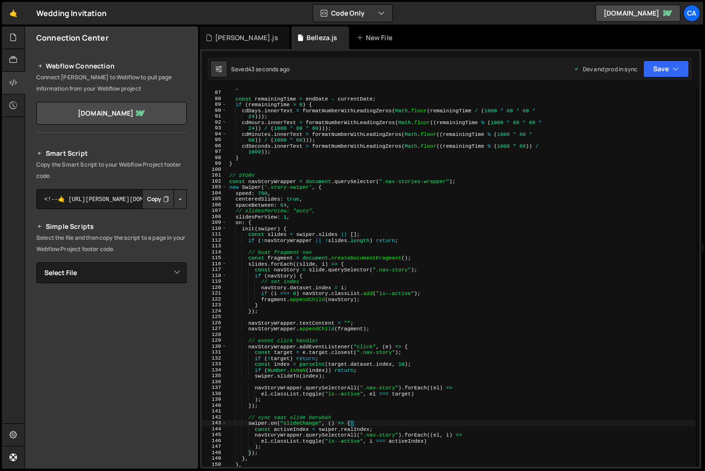
click at [304, 198] on div "} const remainingTime = endDate - currentDate ; if ( remainingTime > 0 ) { cdDa…" at bounding box center [461, 279] width 468 height 390
click at [306, 200] on div "} const remainingTime = endDate - currentDate ; if ( remainingTime > 0 ) { cdDa…" at bounding box center [461, 279] width 468 height 390
paste textarea "96"
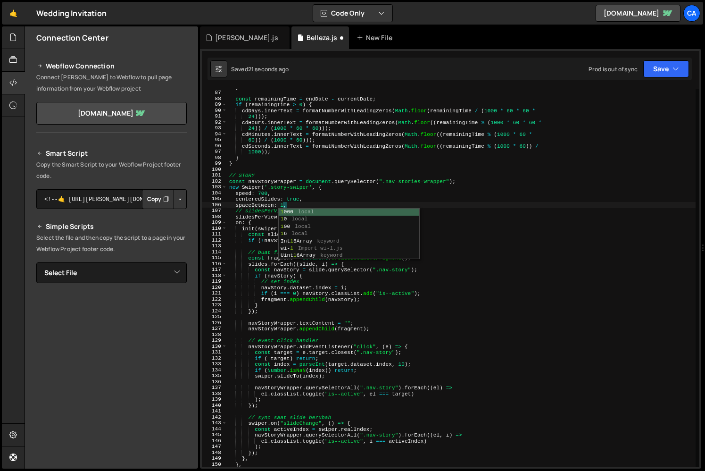
scroll to position [0, 5]
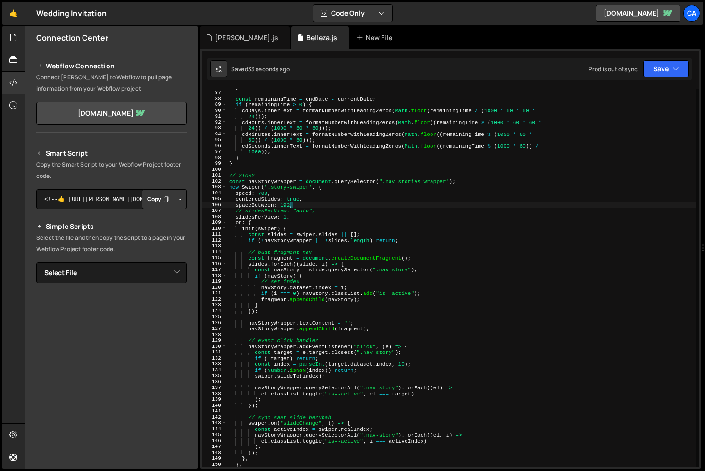
click at [331, 221] on div "} const remainingTime = endDate - currentDate ; if ( remainingTime > 0 ) { cdDa…" at bounding box center [461, 279] width 468 height 390
click at [329, 204] on div "} const remainingTime = endDate - currentDate ; if ( remainingTime > 0 ) { cdDa…" at bounding box center [461, 279] width 468 height 390
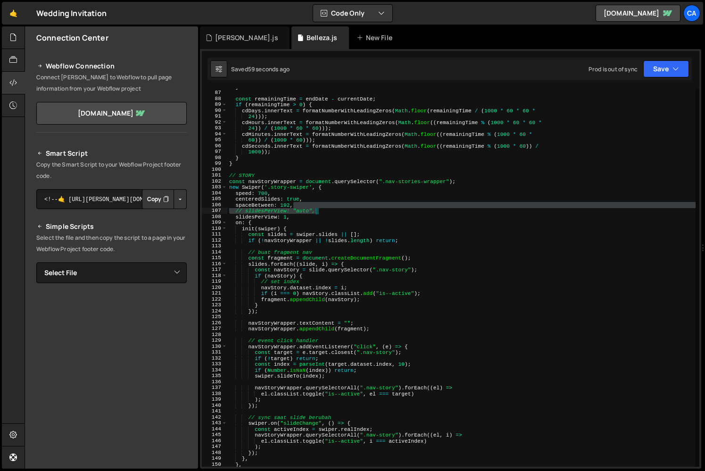
click at [332, 209] on div "} const remainingTime = endDate - currentDate ; if ( remainingTime > 0 ) { cdDa…" at bounding box center [461, 279] width 468 height 390
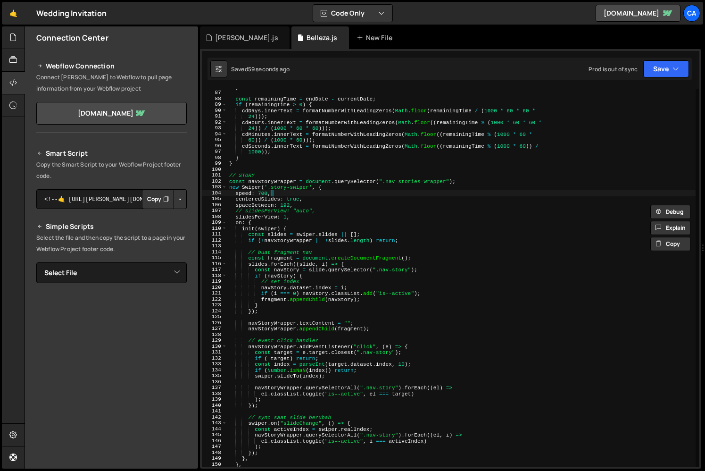
click at [356, 191] on div "} const remainingTime = endDate - currentDate ; if ( remainingTime > 0 ) { cdDa…" at bounding box center [461, 279] width 468 height 390
click at [324, 209] on div "} const remainingTime = endDate - currentDate ; if ( remainingTime > 0 ) { cdDa…" at bounding box center [461, 279] width 468 height 390
click at [320, 203] on div "} const remainingTime = endDate - currentDate ; if ( remainingTime > 0 ) { cdDa…" at bounding box center [461, 279] width 468 height 390
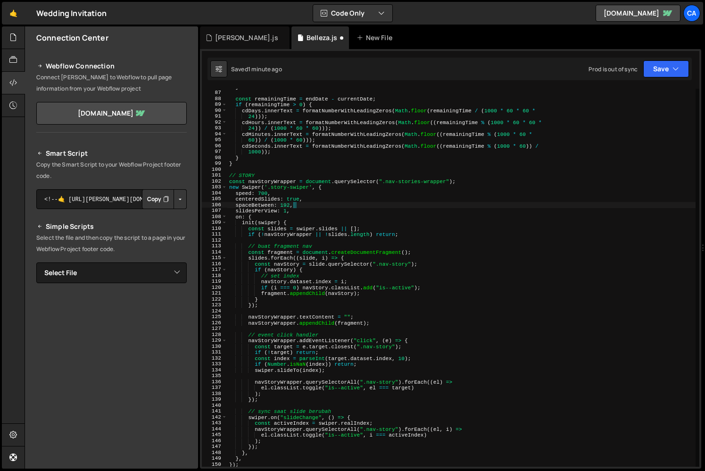
click at [332, 179] on div "} const remainingTime = endDate - currentDate ; if ( remainingTime > 0 ) { cdDa…" at bounding box center [461, 279] width 468 height 390
click at [367, 229] on div "} const remainingTime = endDate - currentDate ; if ( remainingTime > 0 ) { cdDa…" at bounding box center [461, 279] width 468 height 390
type textarea "const slides = swiper.slides || [];"
click at [15, 34] on icon at bounding box center [13, 37] width 8 height 10
